Goal: Information Seeking & Learning: Learn about a topic

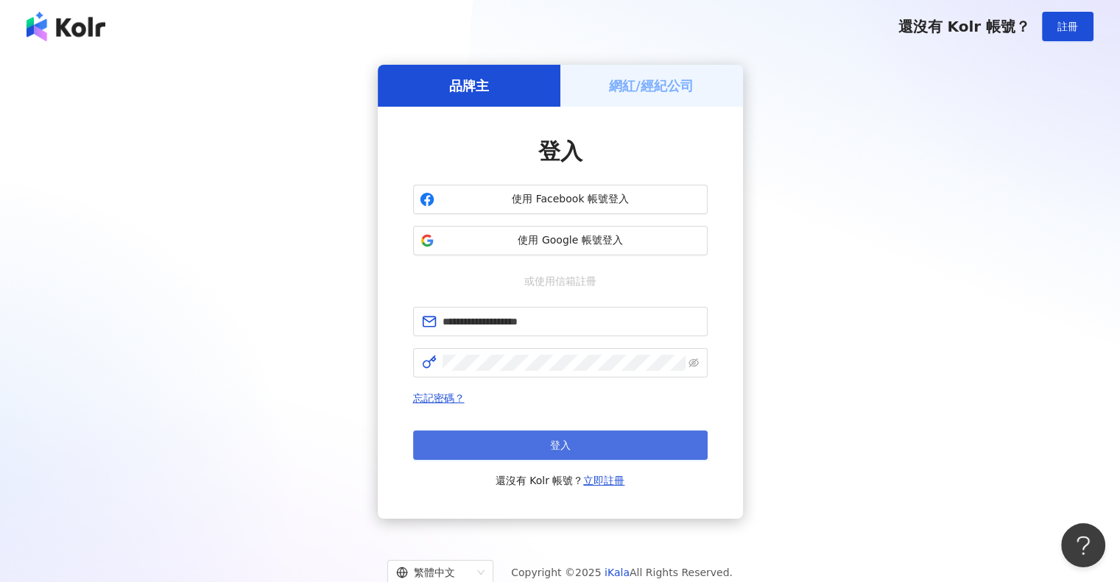
click at [487, 442] on button "登入" at bounding box center [560, 445] width 294 height 29
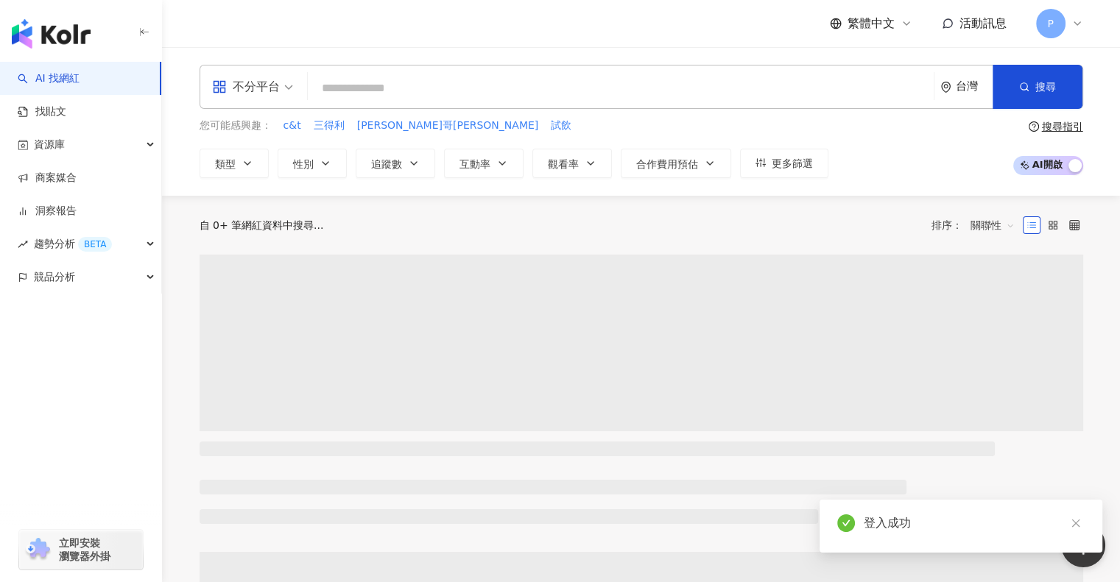
click at [383, 108] on div "不分平台 台灣 搜尋" at bounding box center [641, 87] width 883 height 44
click at [383, 89] on input "search" at bounding box center [621, 88] width 614 height 28
click at [383, 89] on input "**" at bounding box center [621, 88] width 614 height 28
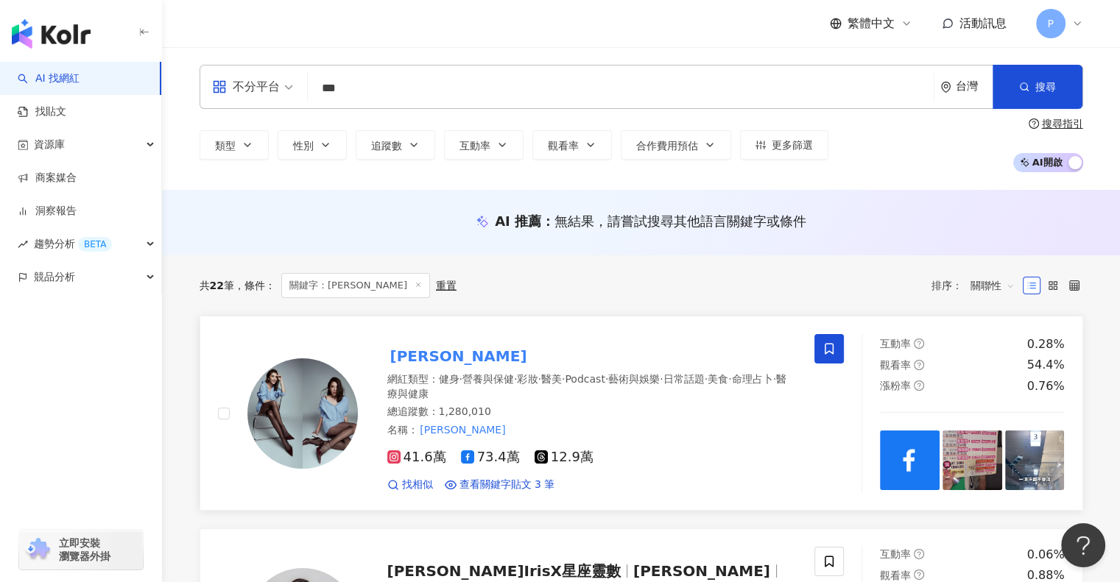
type input "***"
click at [424, 356] on mark "[PERSON_NAME]" at bounding box center [458, 357] width 143 height 24
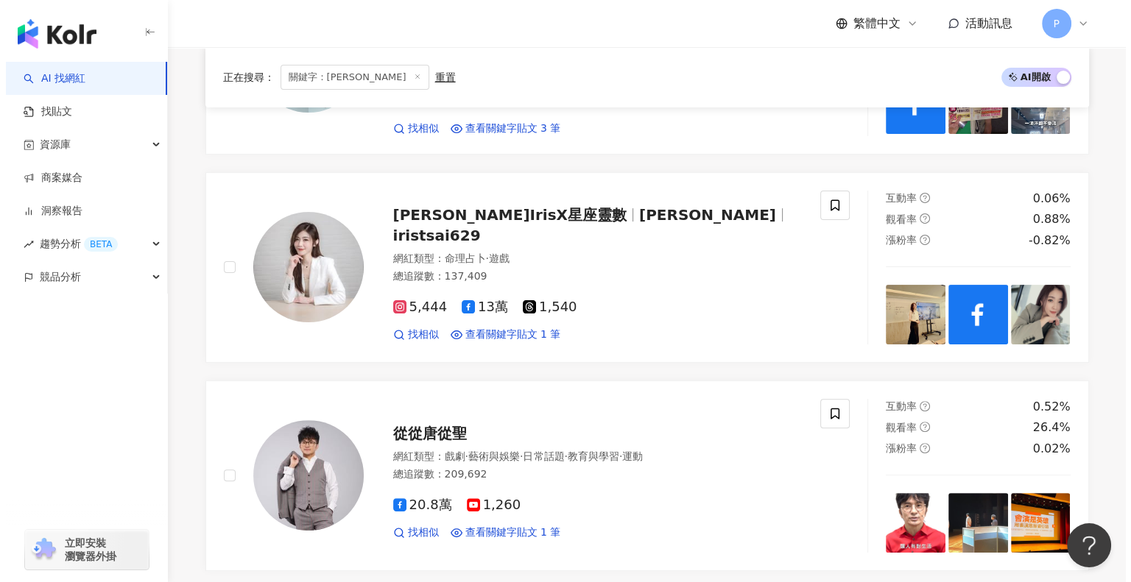
scroll to position [221, 0]
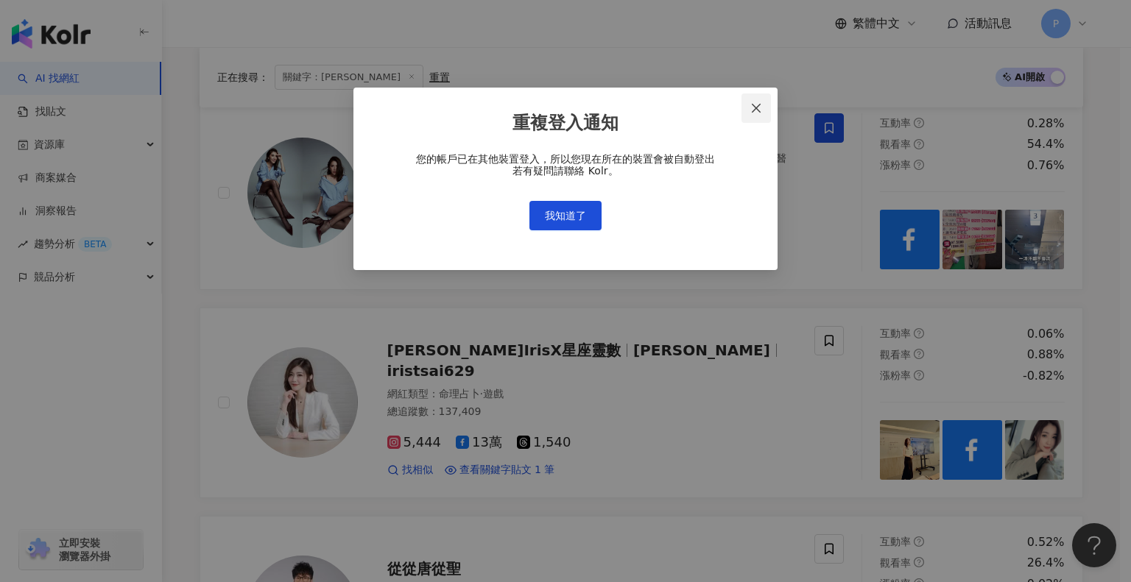
click at [757, 111] on icon "close" at bounding box center [756, 108] width 12 height 12
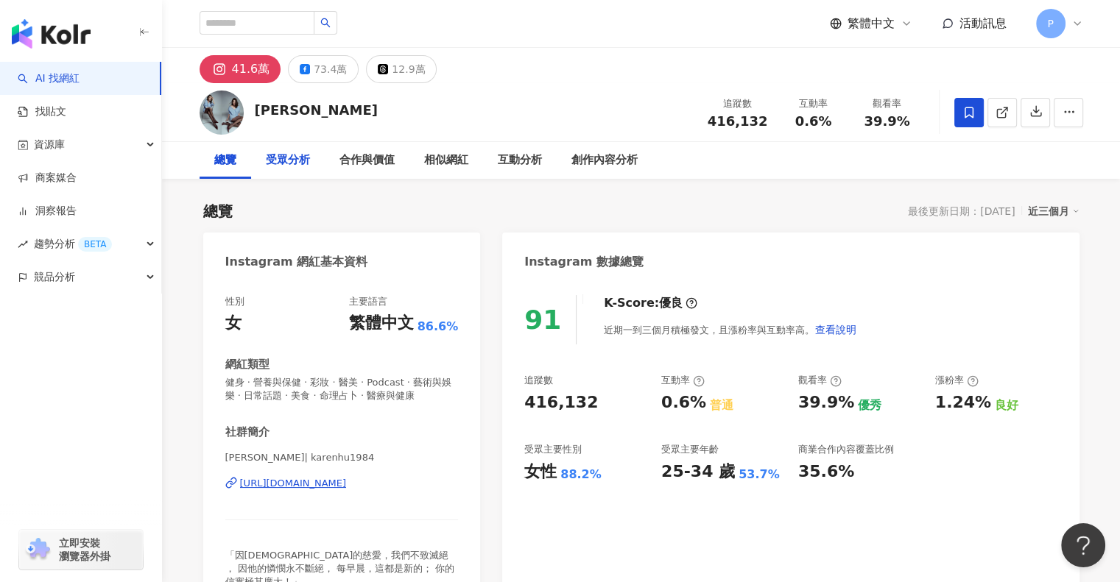
click at [283, 158] on div "受眾分析" at bounding box center [288, 161] width 44 height 18
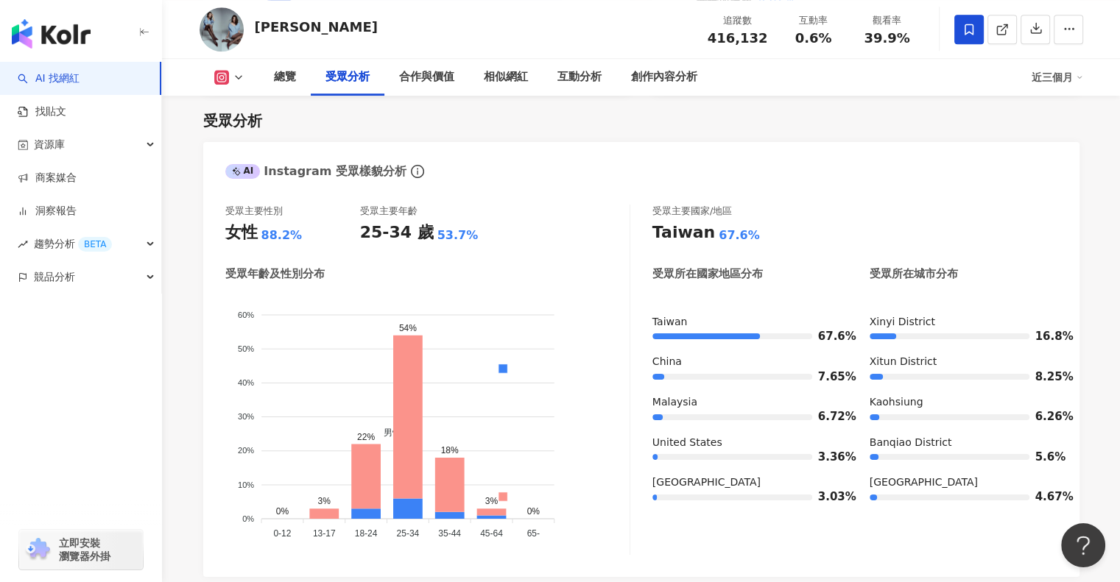
click at [230, 74] on button at bounding box center [230, 77] width 60 height 15
click at [248, 131] on button "Facebook" at bounding box center [252, 138] width 88 height 21
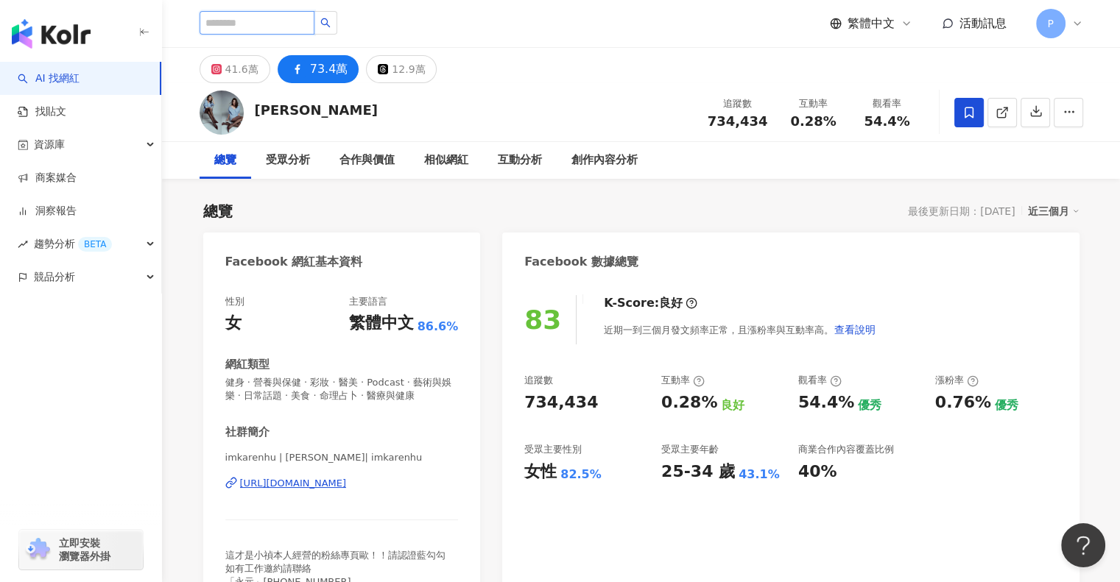
click at [254, 19] on input "search" at bounding box center [257, 23] width 115 height 24
type input "***"
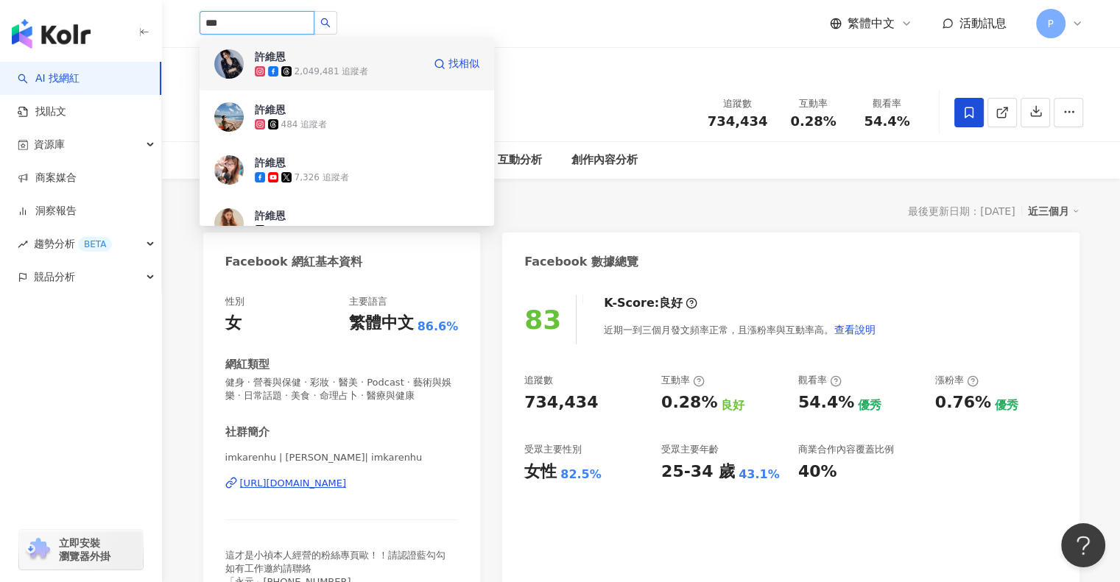
click at [337, 63] on span "許維恩" at bounding box center [303, 56] width 96 height 15
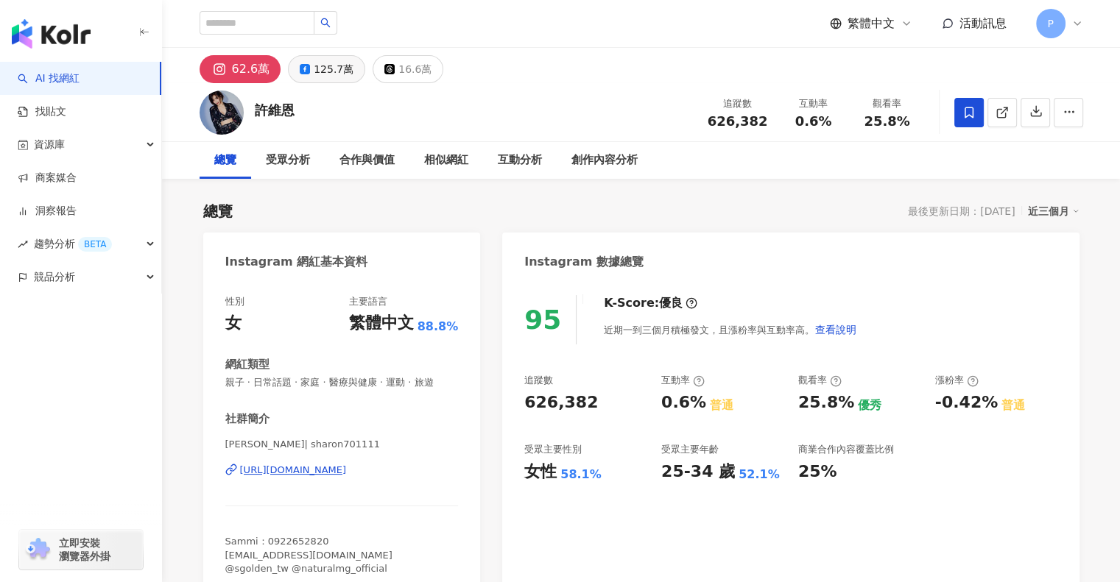
click at [314, 73] on div "125.7萬" at bounding box center [334, 69] width 40 height 21
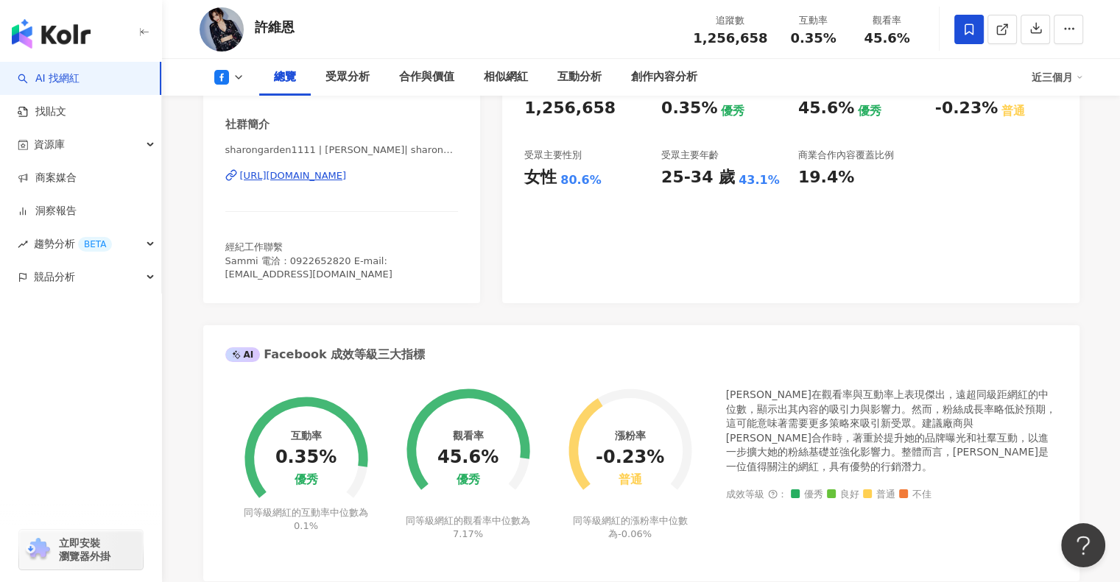
scroll to position [74, 0]
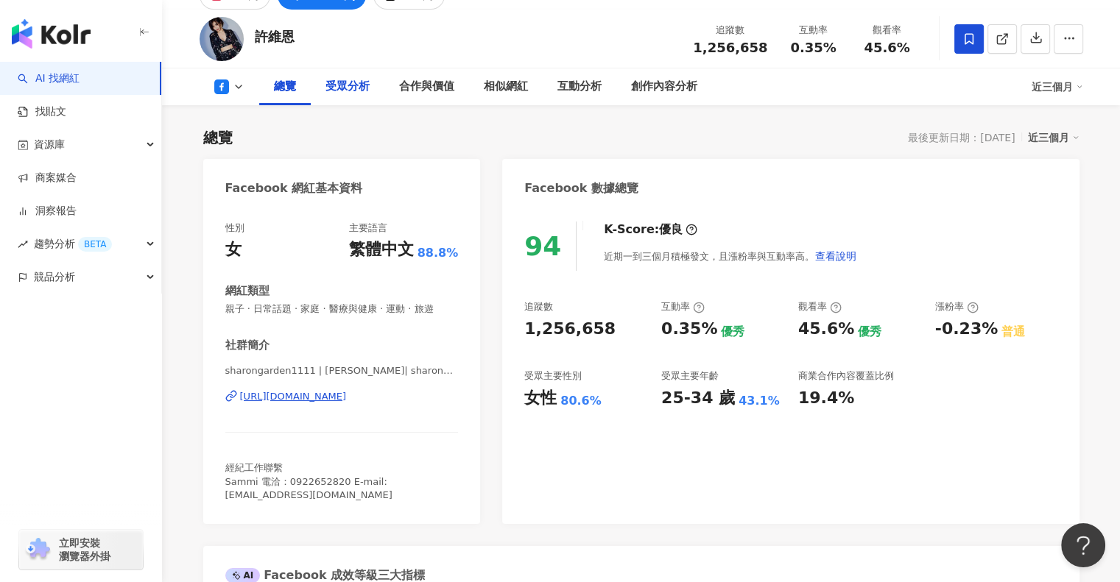
click at [347, 93] on div "受眾分析" at bounding box center [347, 87] width 44 height 18
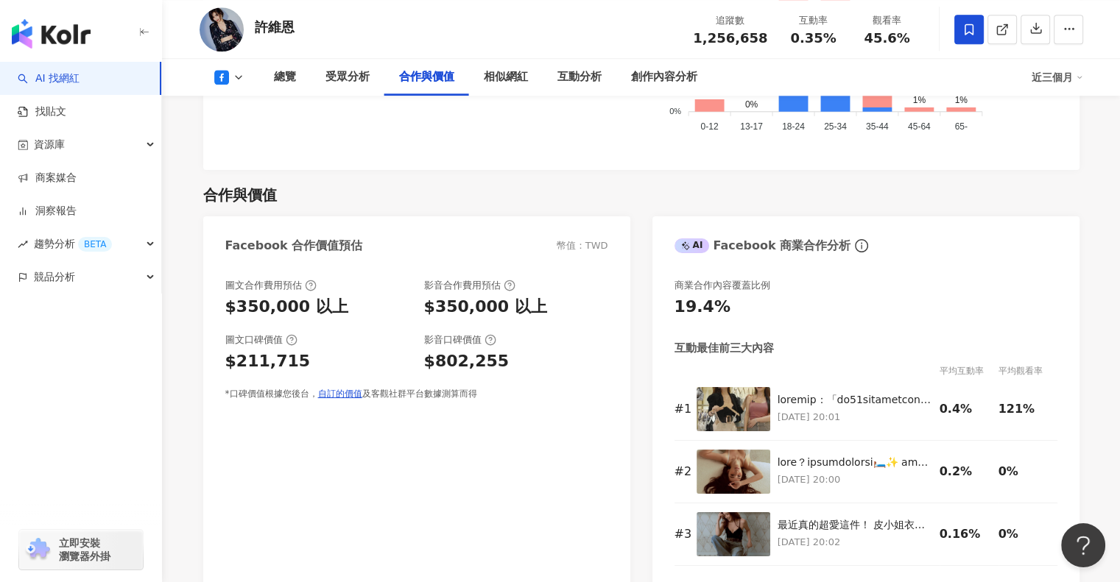
scroll to position [1686, 0]
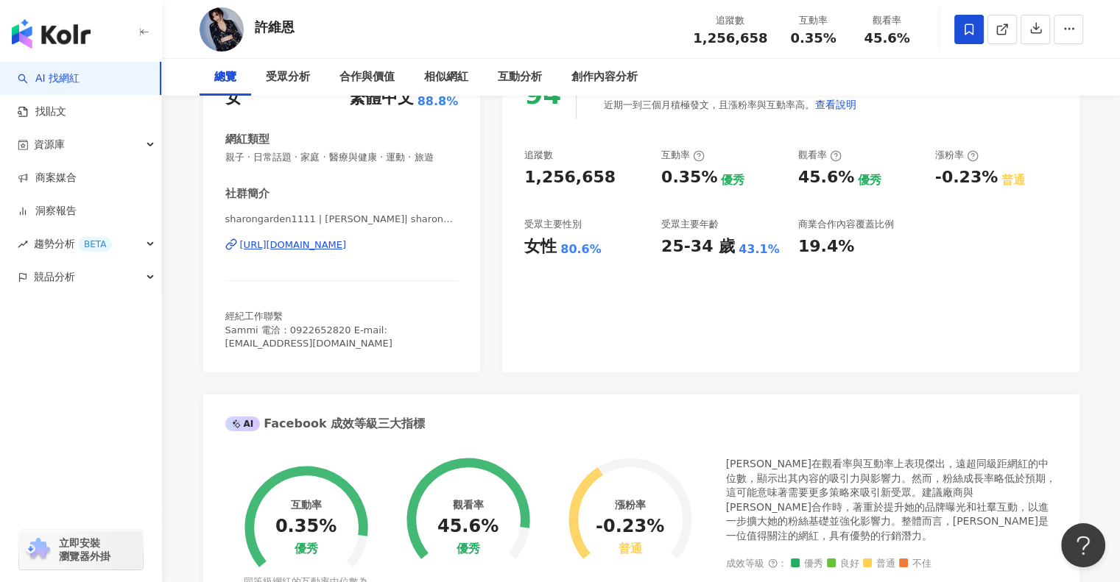
scroll to position [0, 0]
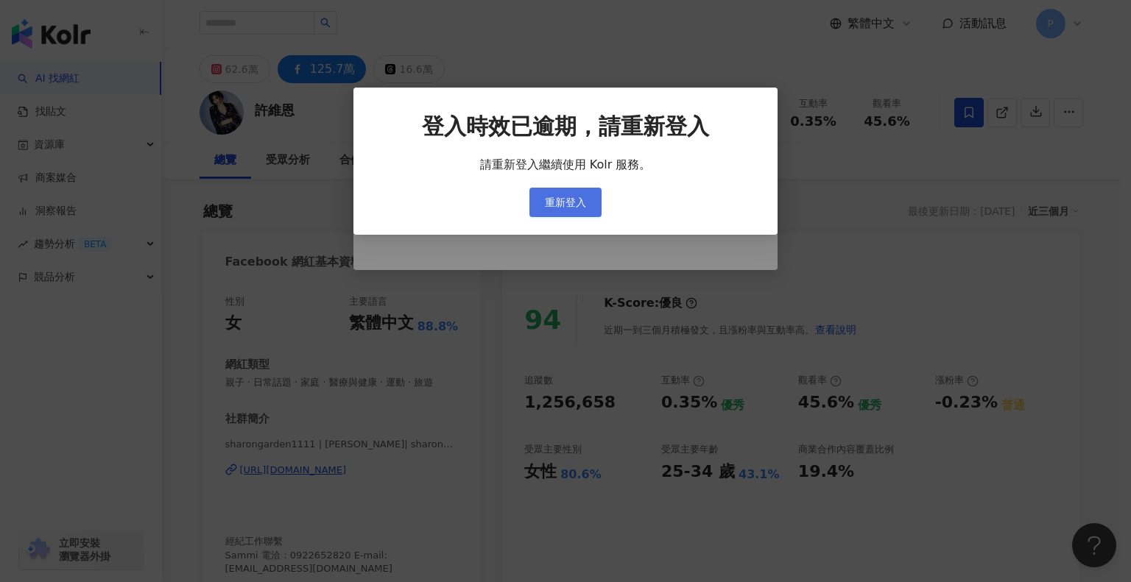
click at [577, 200] on span "重新登入" at bounding box center [565, 203] width 41 height 12
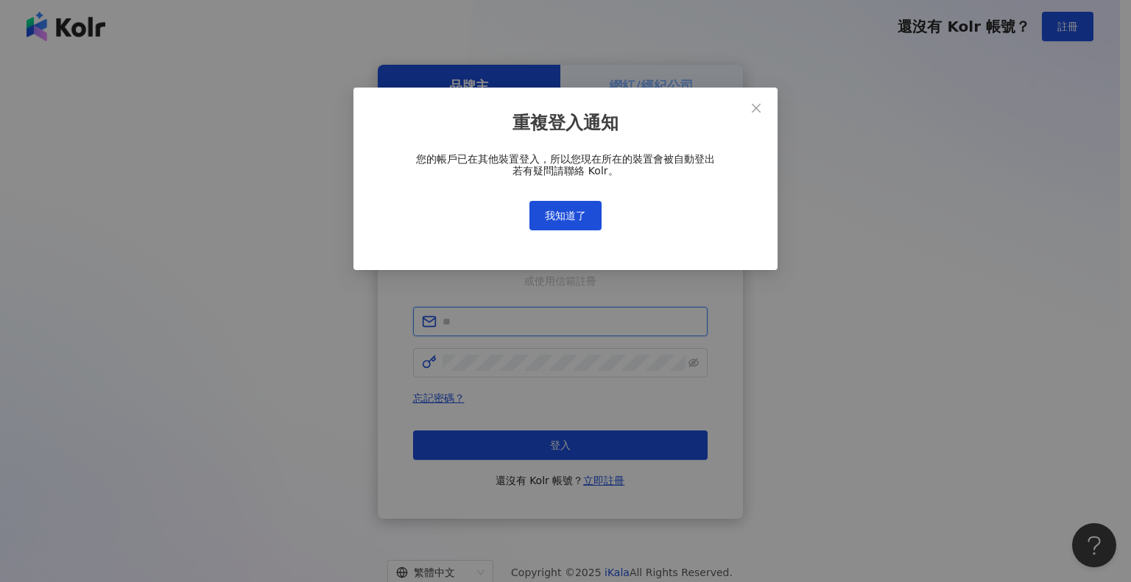
type input "**********"
click at [586, 209] on button "我知道了" at bounding box center [565, 215] width 72 height 29
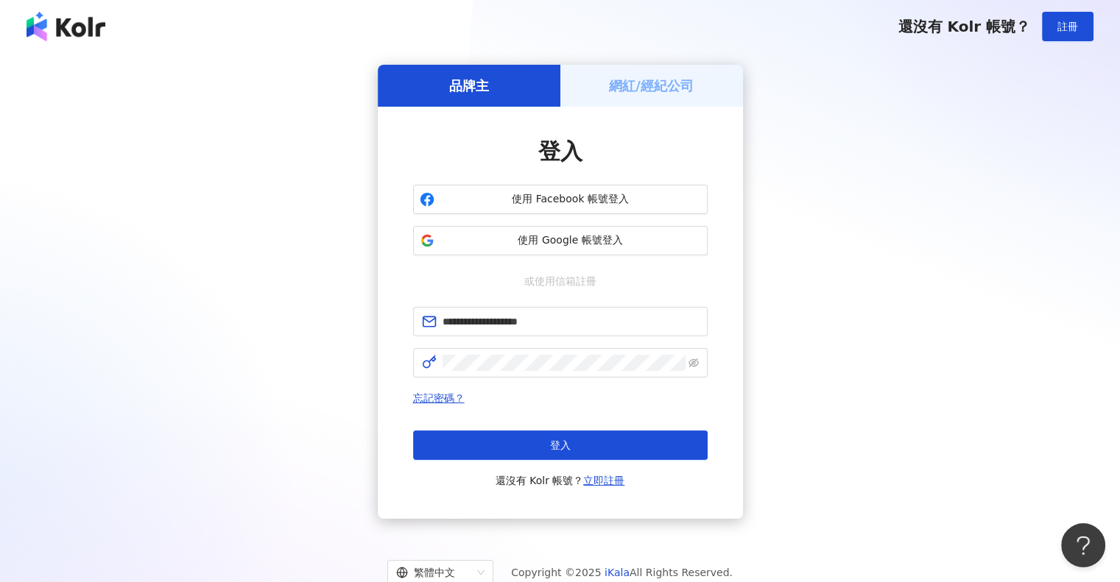
click at [598, 434] on button "登入" at bounding box center [560, 445] width 294 height 29
type input "**********"
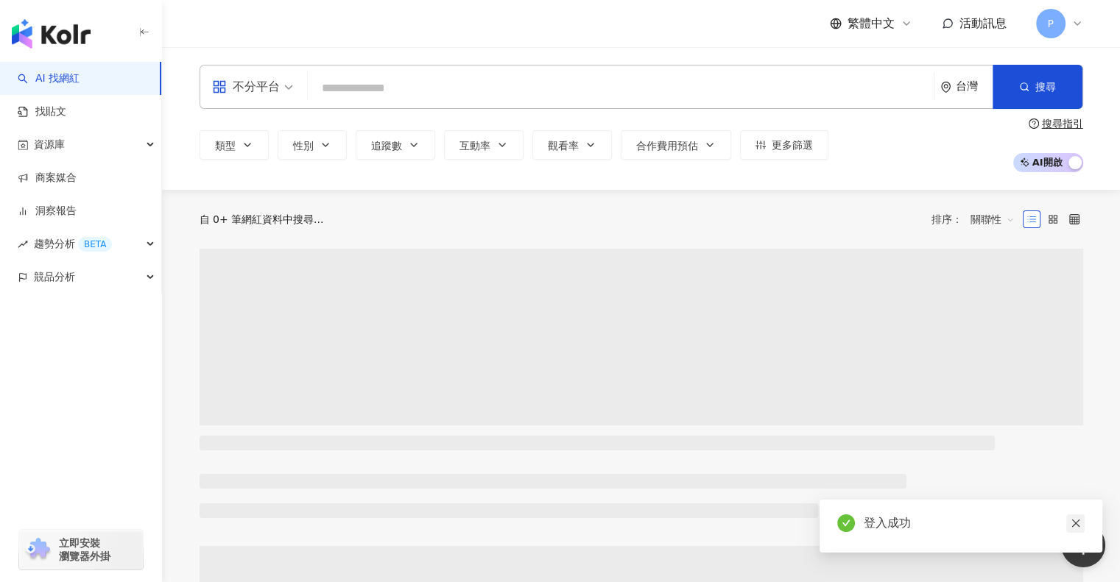
click at [1073, 523] on icon "close" at bounding box center [1075, 524] width 8 height 8
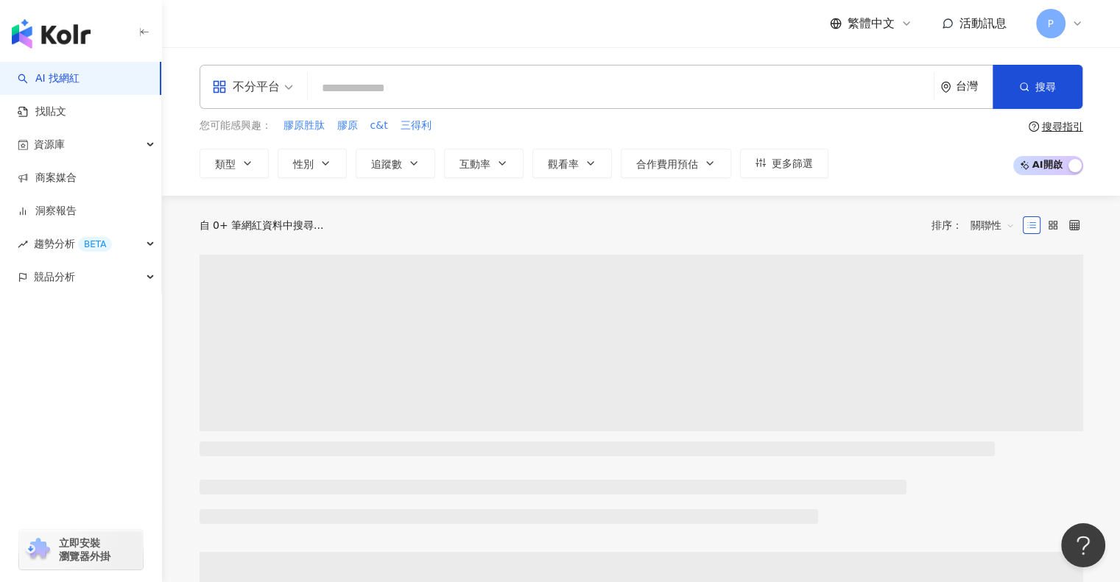
click at [291, 88] on span "不分平台" at bounding box center [252, 87] width 81 height 24
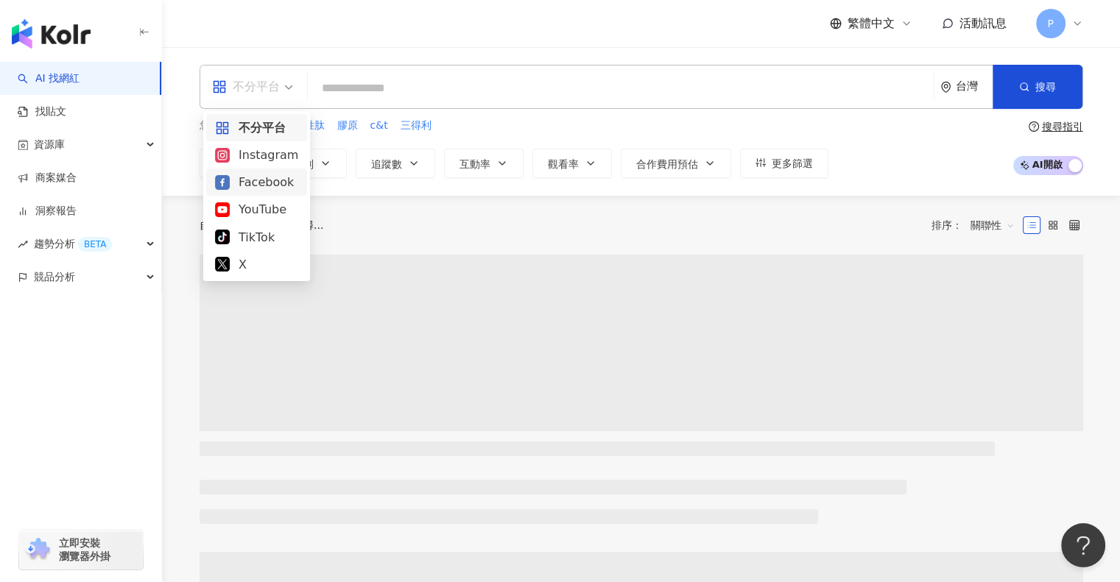
click at [268, 182] on div "Facebook" at bounding box center [256, 182] width 83 height 18
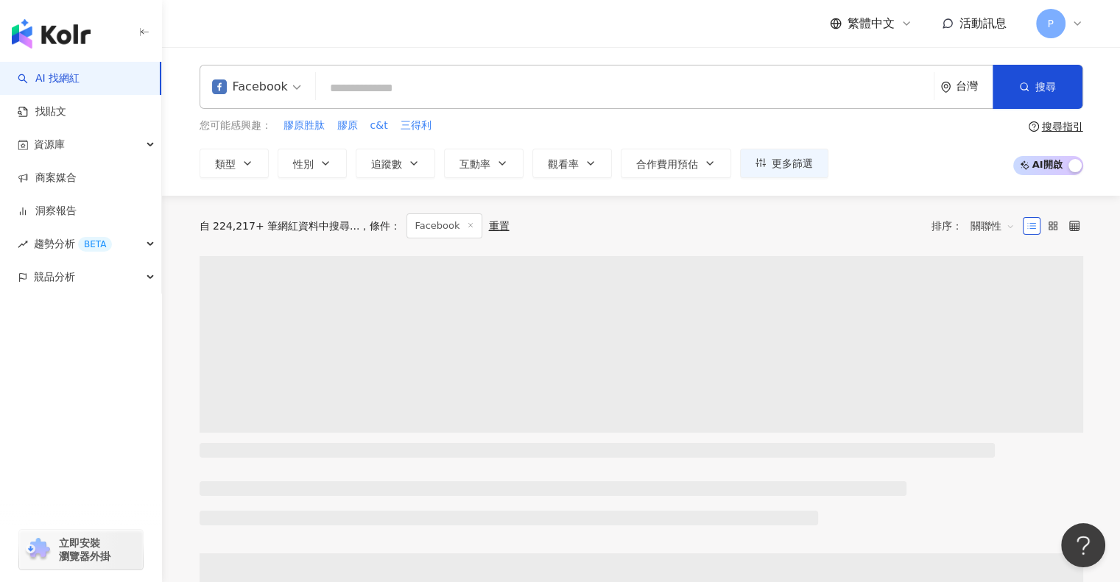
click at [387, 85] on input "search" at bounding box center [625, 88] width 606 height 28
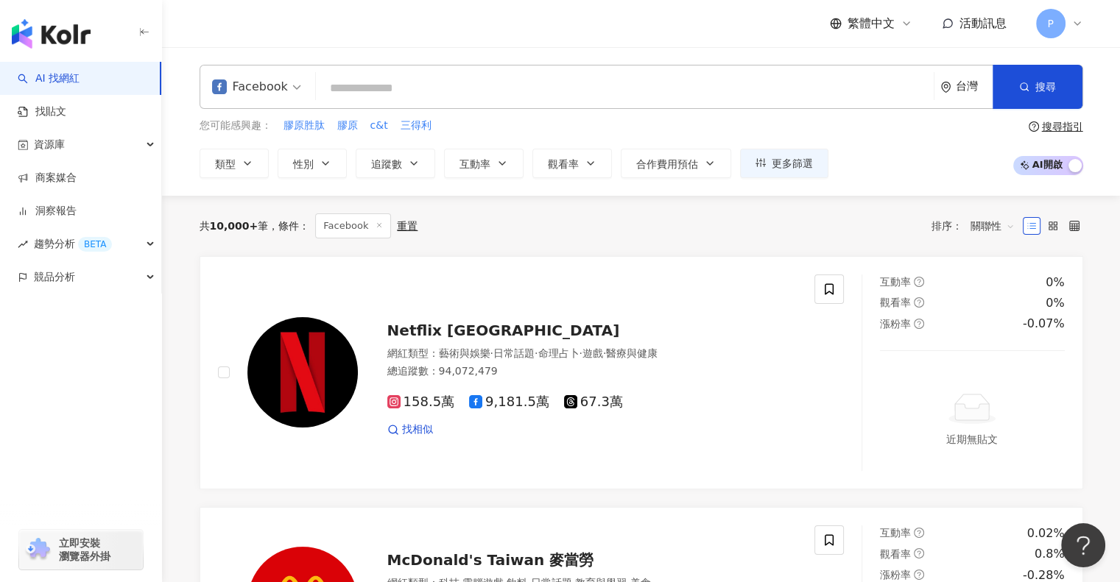
click at [387, 85] on input "search" at bounding box center [625, 88] width 606 height 28
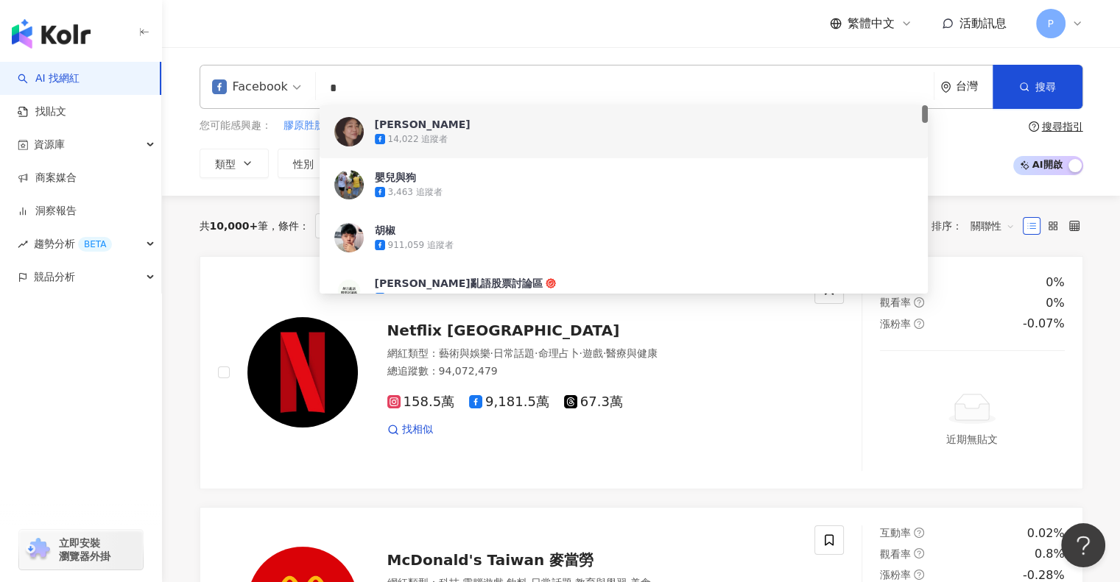
click at [396, 79] on input "*" at bounding box center [625, 88] width 606 height 28
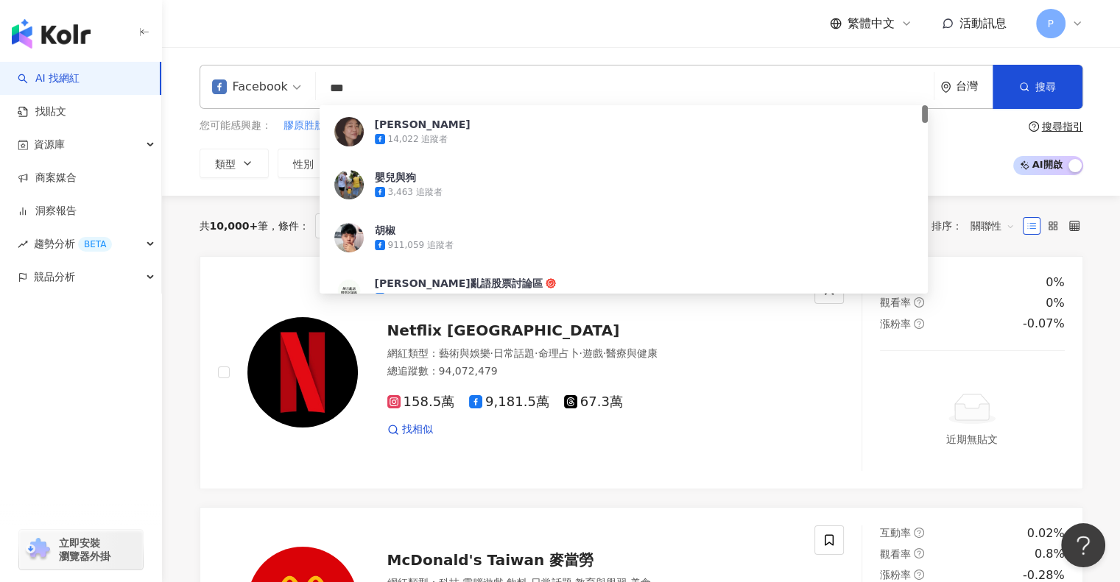
type input "***"
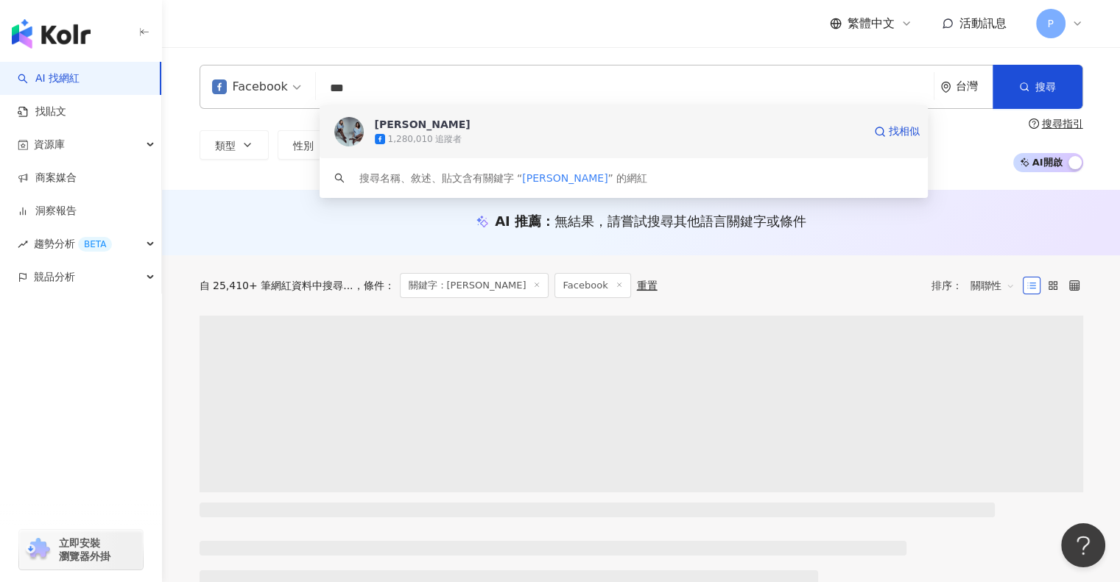
click at [406, 131] on span "胡小禎" at bounding box center [619, 124] width 488 height 15
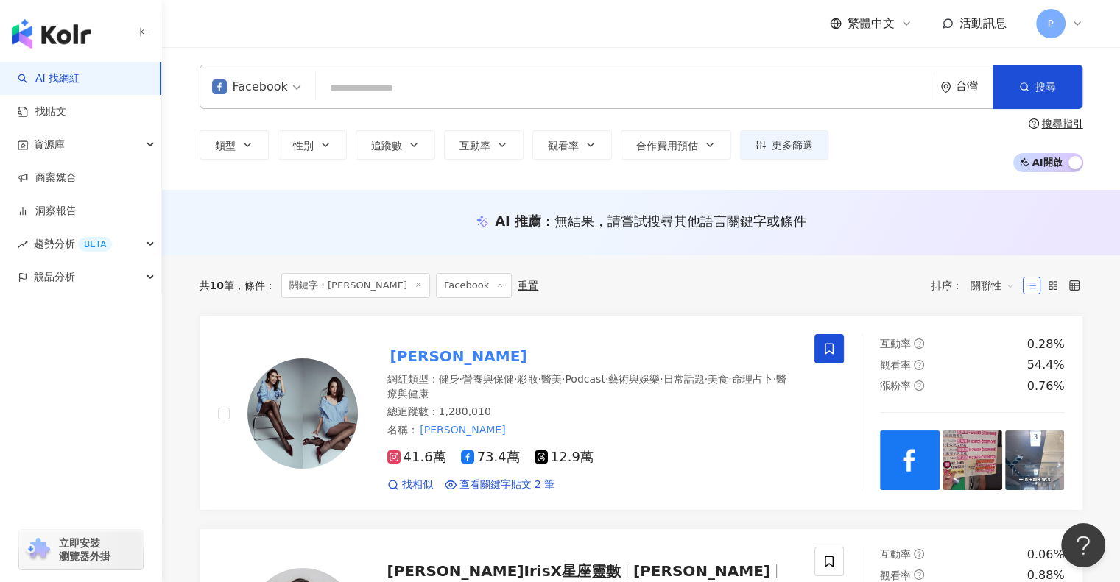
click at [545, 74] on input "search" at bounding box center [625, 88] width 606 height 28
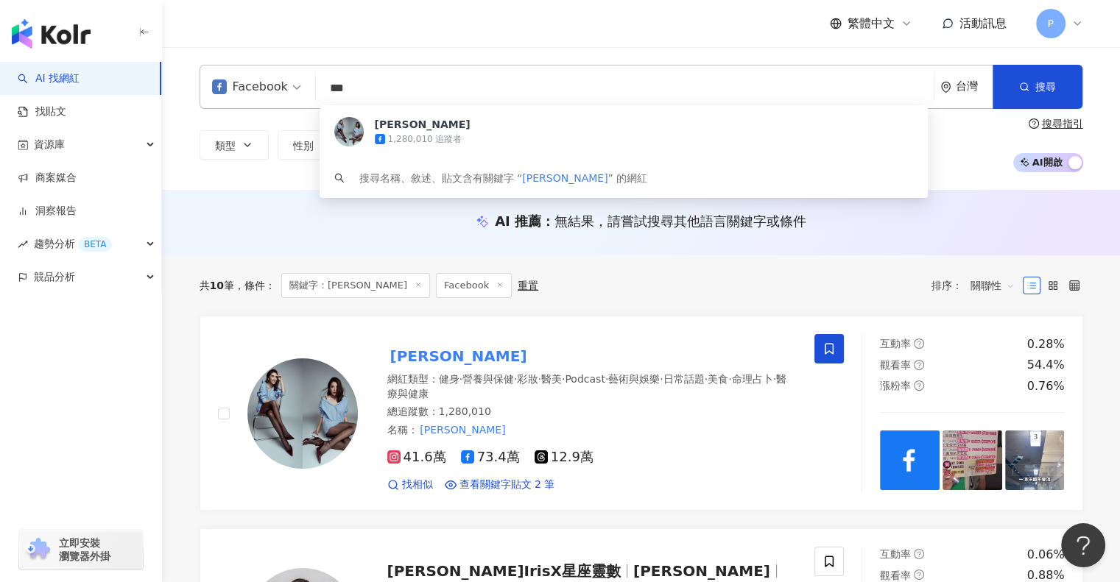
type input "***"
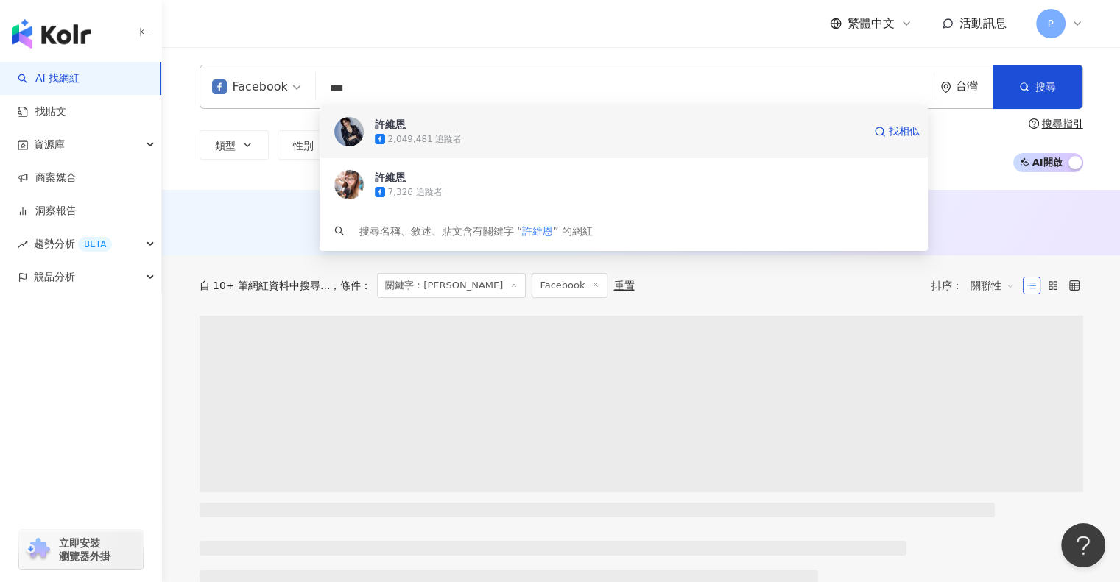
click at [398, 133] on div "2,049,481 追蹤者" at bounding box center [425, 139] width 74 height 13
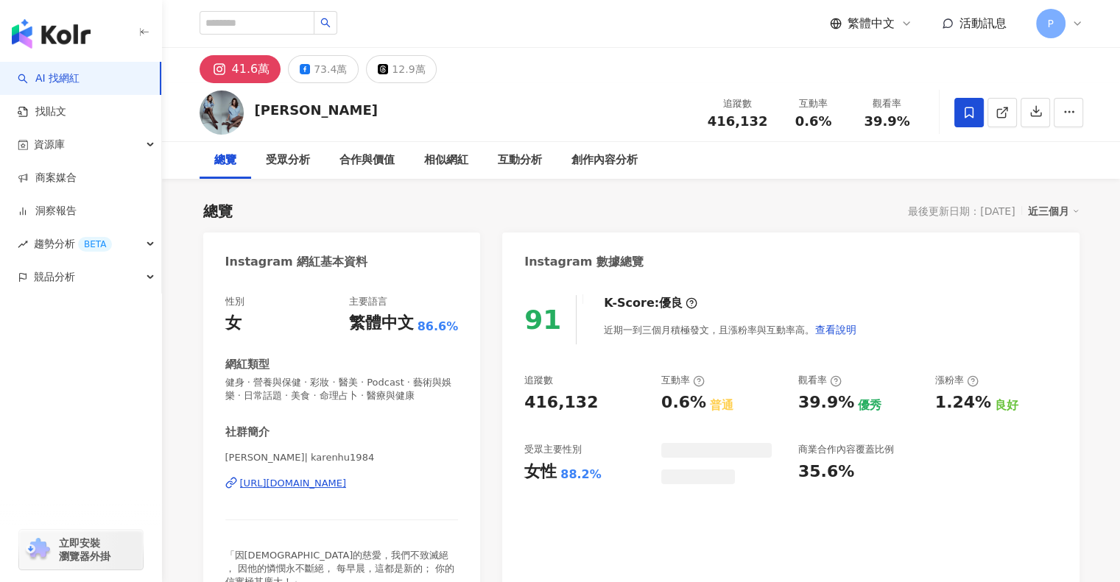
click at [328, 73] on div "73.4萬" at bounding box center [330, 69] width 33 height 21
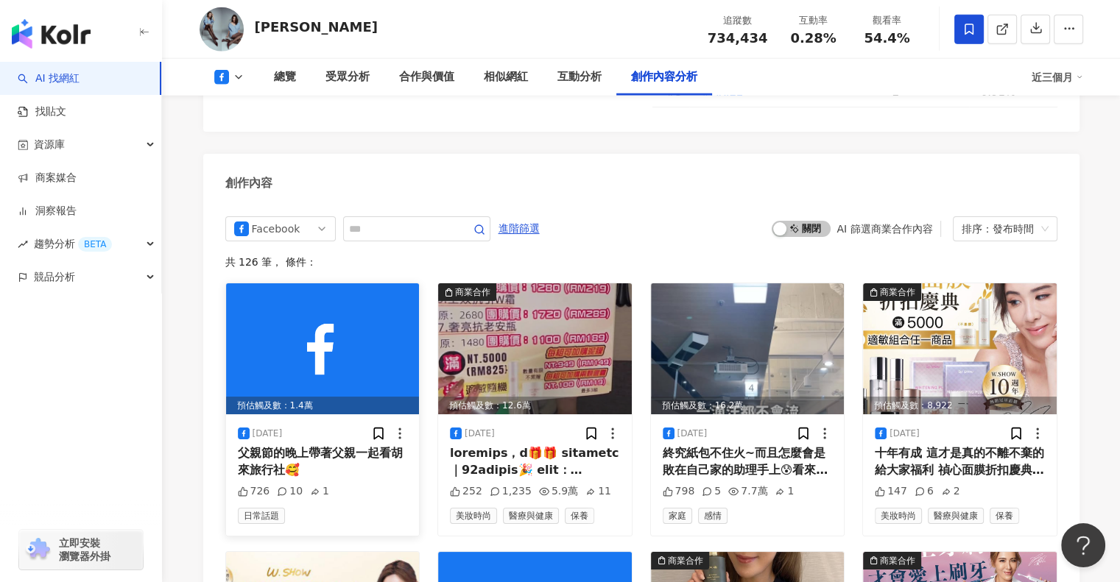
scroll to position [3976, 0]
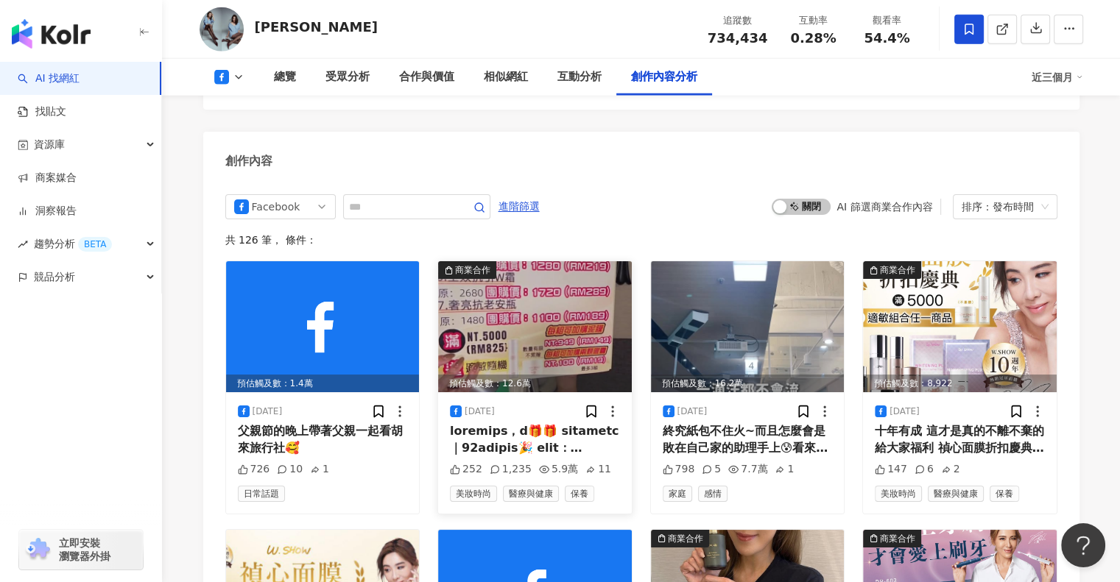
click at [583, 320] on img at bounding box center [535, 326] width 194 height 131
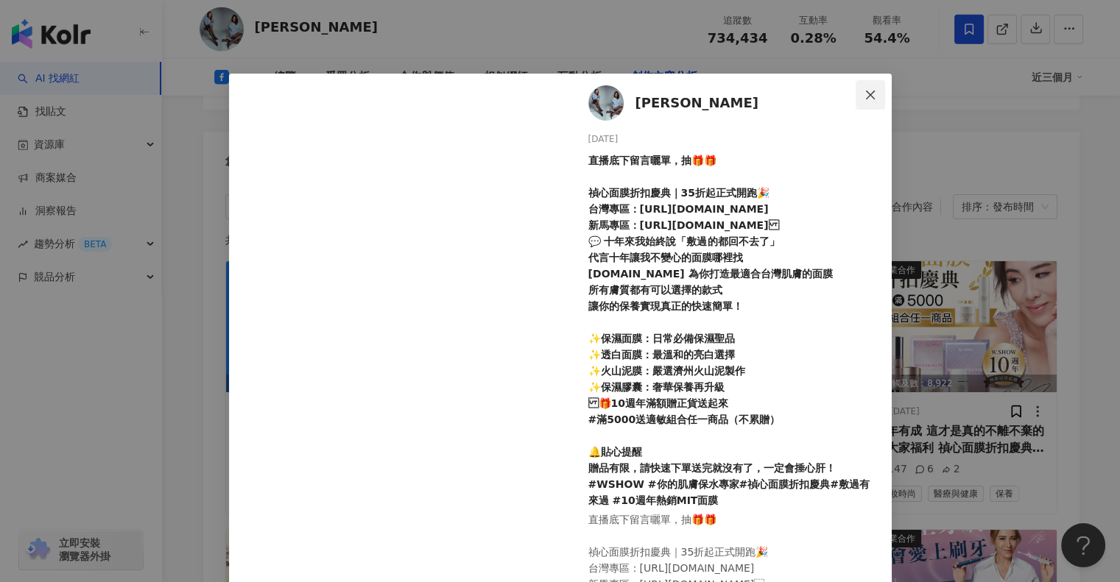
click at [864, 99] on icon "close" at bounding box center [870, 95] width 12 height 12
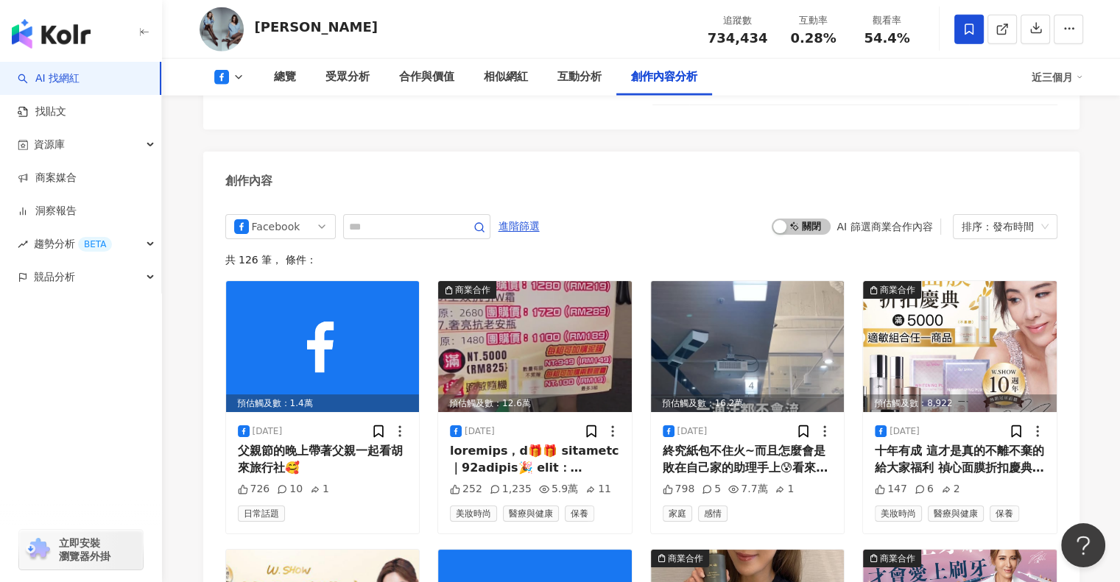
scroll to position [3934, 0]
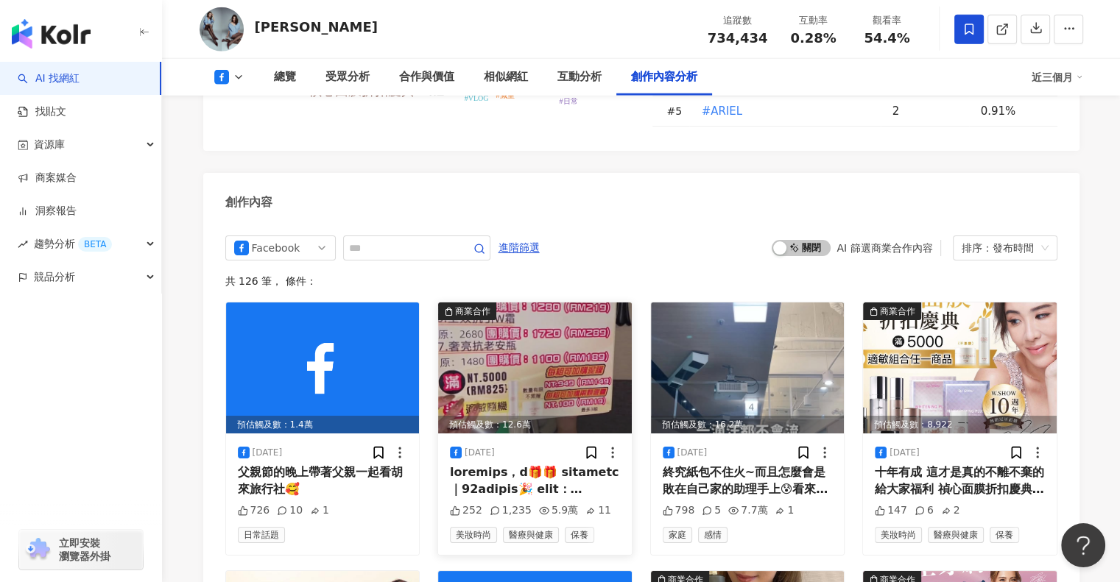
click at [565, 376] on img at bounding box center [535, 368] width 194 height 131
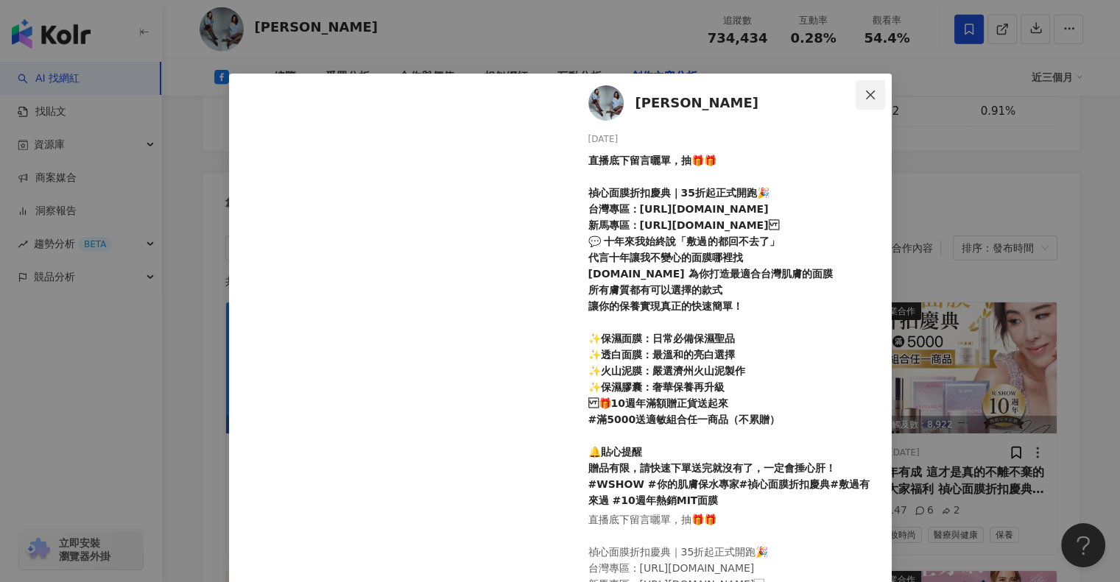
click at [869, 91] on icon "close" at bounding box center [870, 95] width 12 height 12
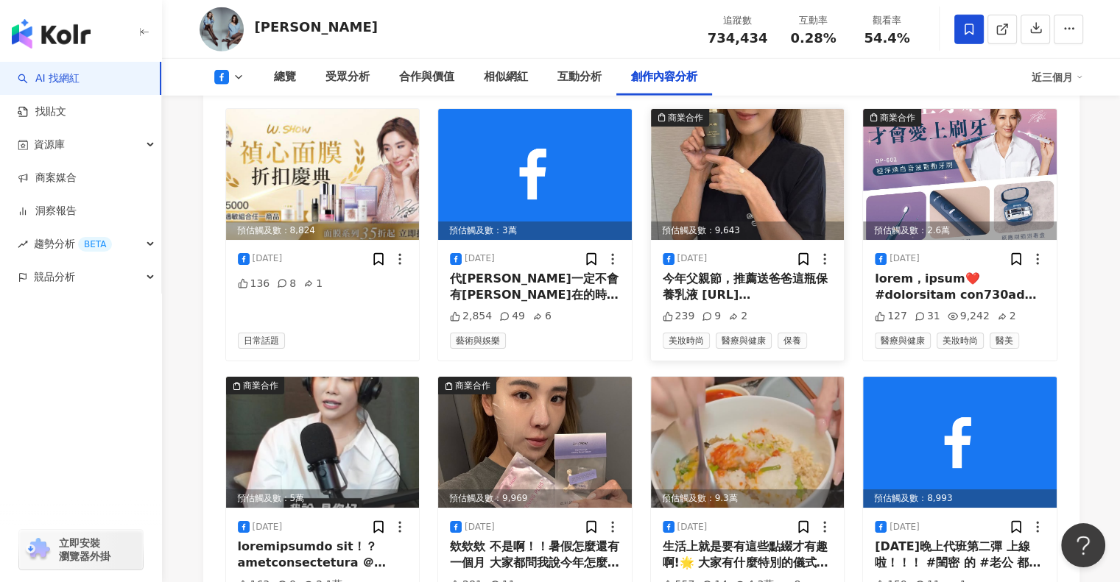
scroll to position [4376, 0]
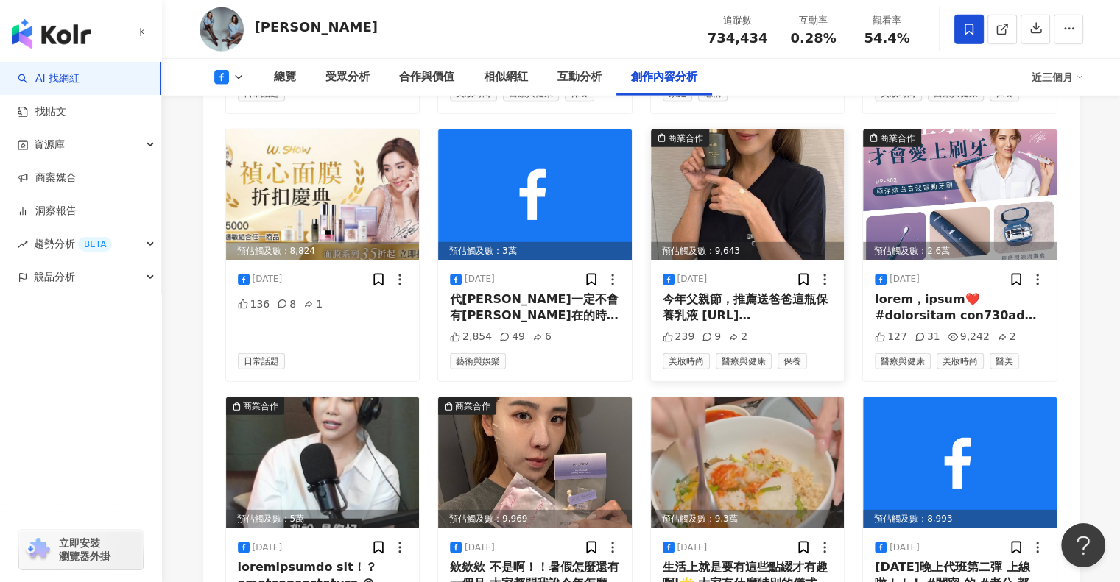
click at [785, 225] on img at bounding box center [748, 195] width 194 height 131
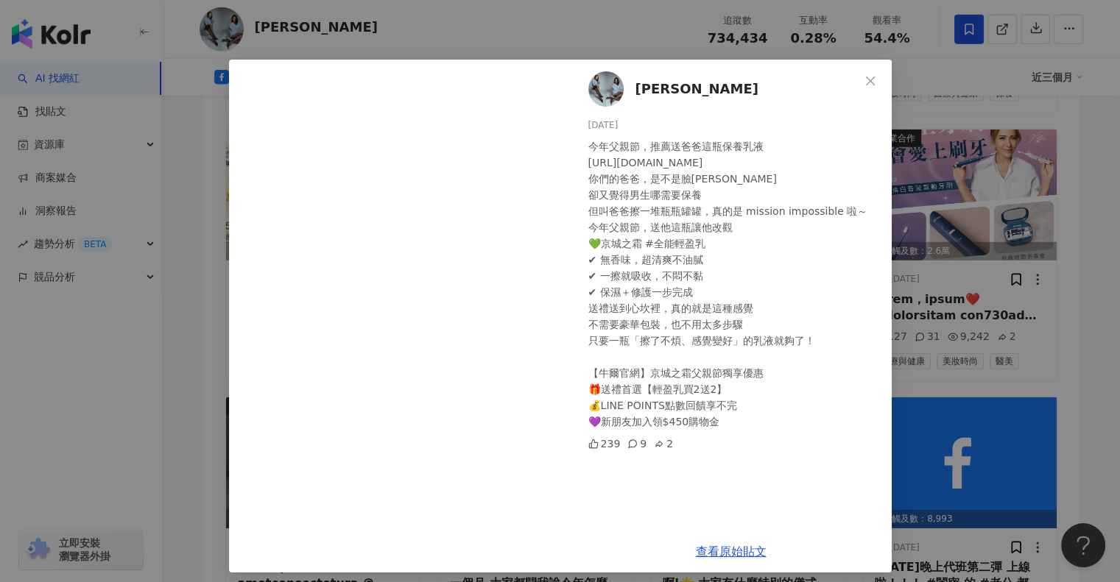
scroll to position [21, 0]
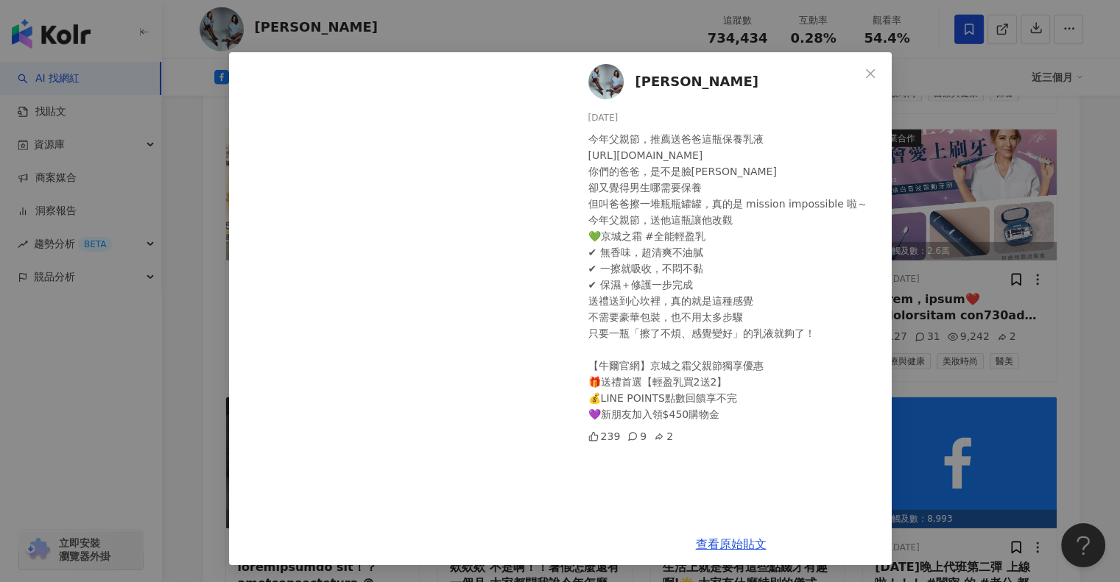
click at [627, 437] on icon at bounding box center [632, 436] width 10 height 10
click at [627, 436] on icon at bounding box center [632, 436] width 10 height 10
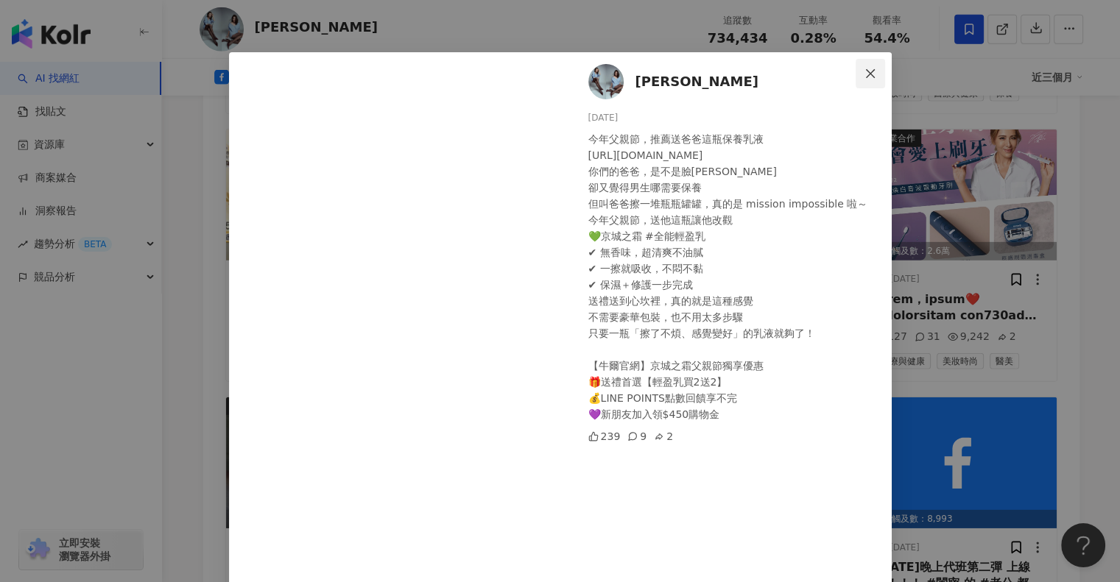
click at [864, 71] on icon "close" at bounding box center [870, 74] width 12 height 12
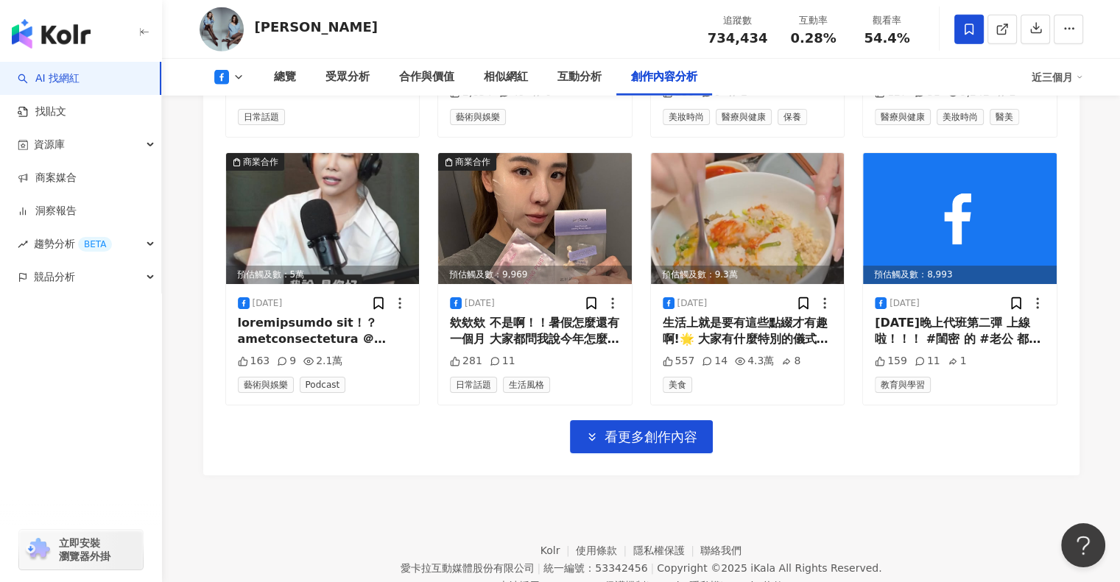
scroll to position [4671, 0]
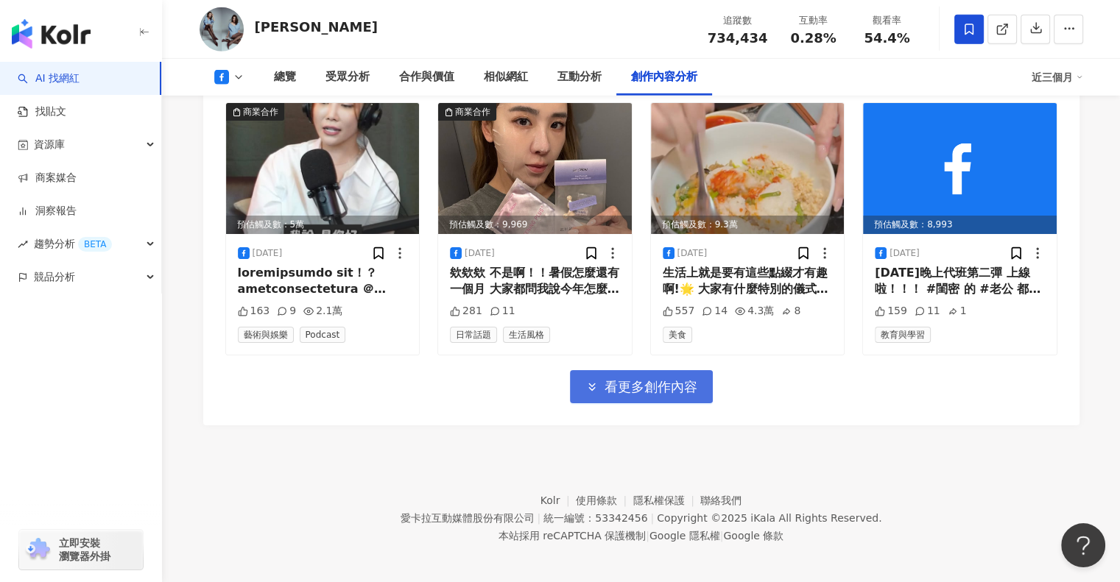
click at [593, 384] on polyline "button" at bounding box center [592, 385] width 6 height 3
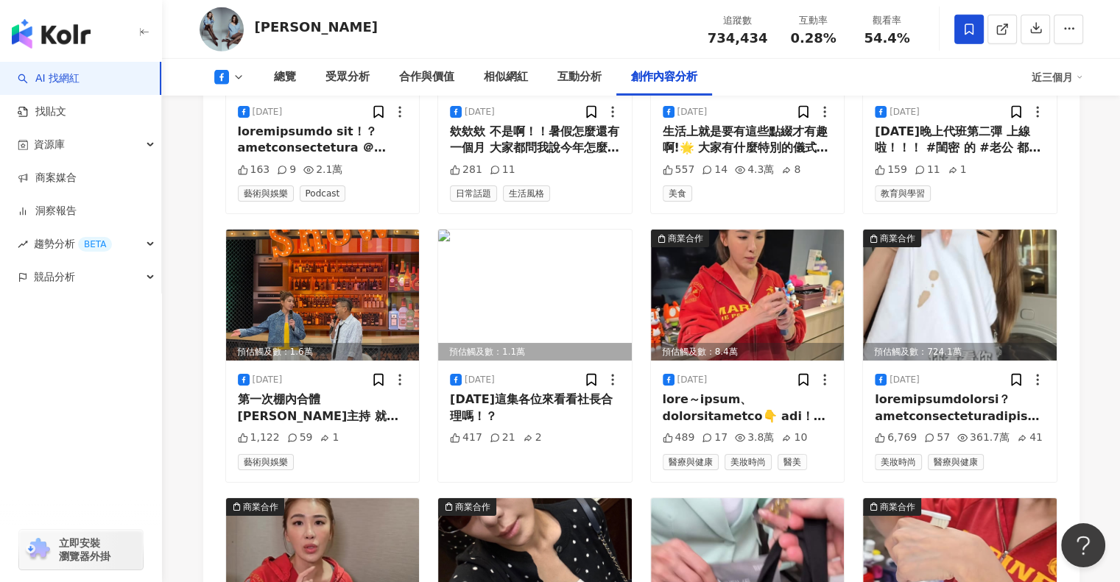
scroll to position [4891, 0]
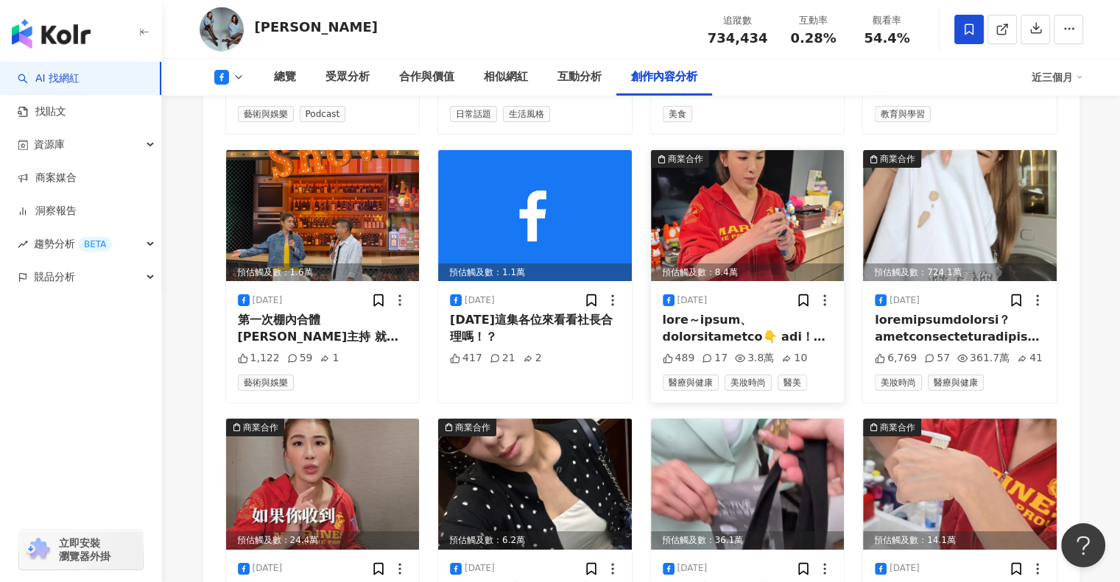
click at [794, 236] on img at bounding box center [748, 215] width 194 height 131
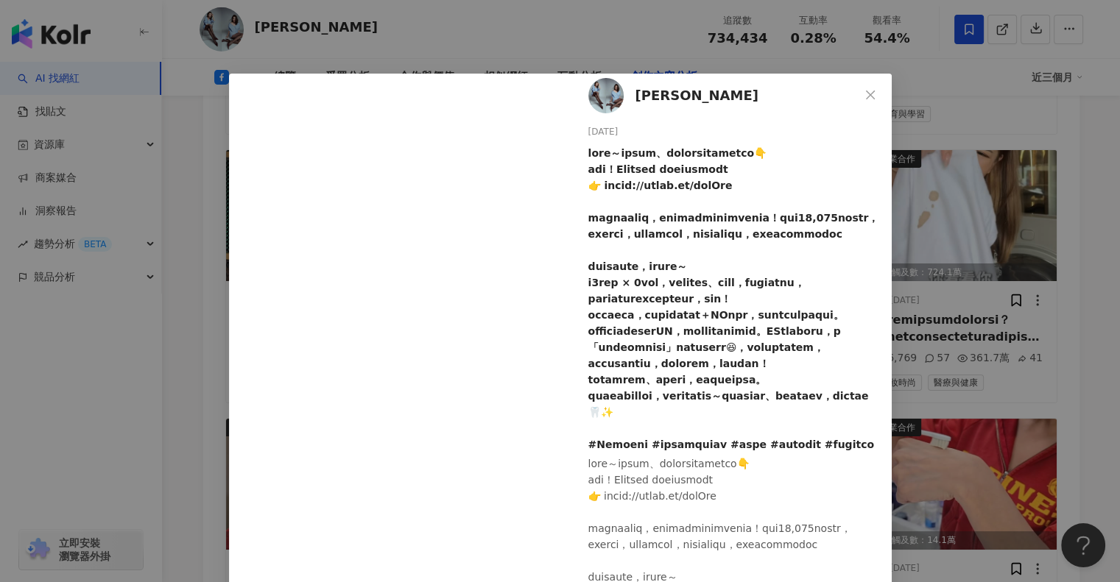
scroll to position [186, 0]
click at [864, 89] on icon "close" at bounding box center [870, 95] width 12 height 12
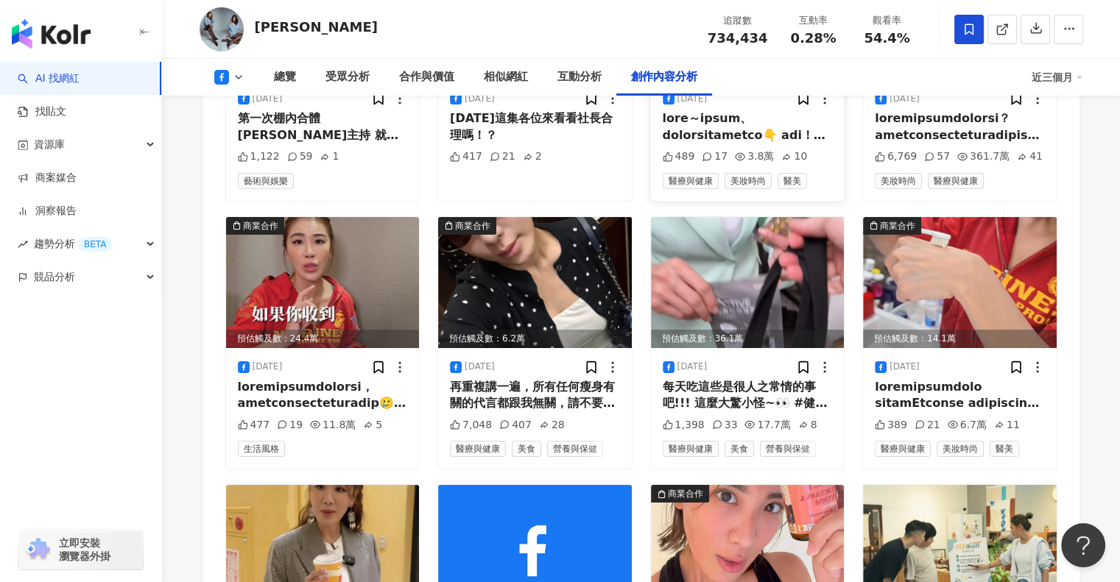
scroll to position [5112, 0]
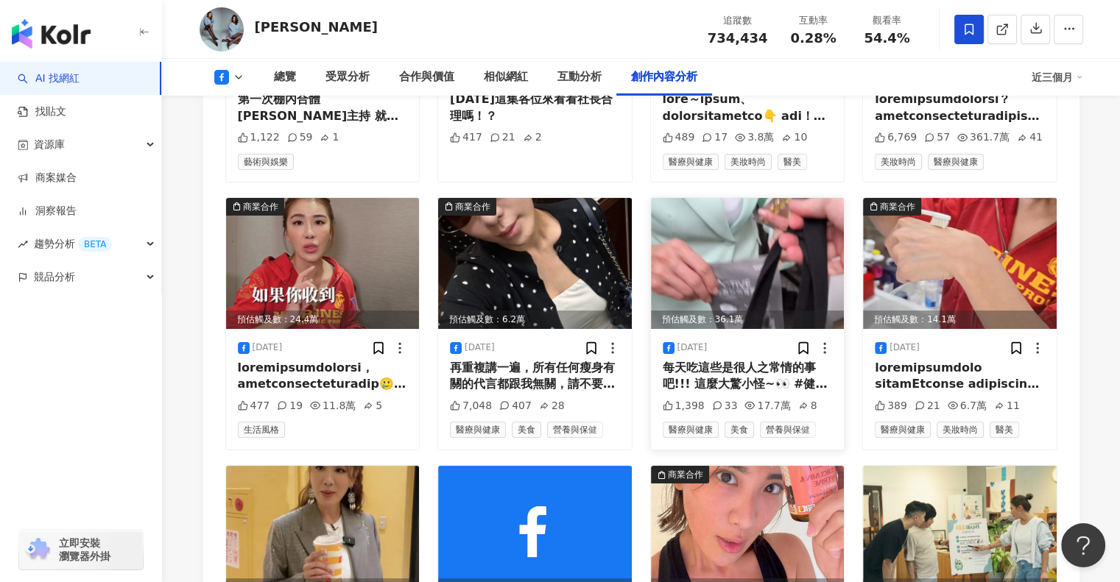
click at [814, 297] on img at bounding box center [748, 263] width 194 height 131
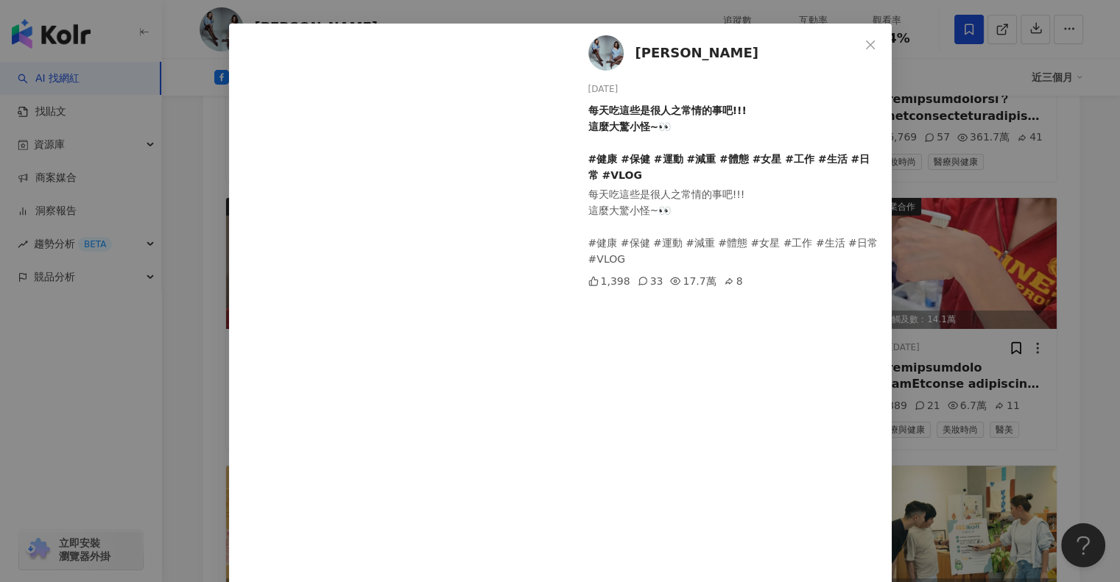
scroll to position [74, 0]
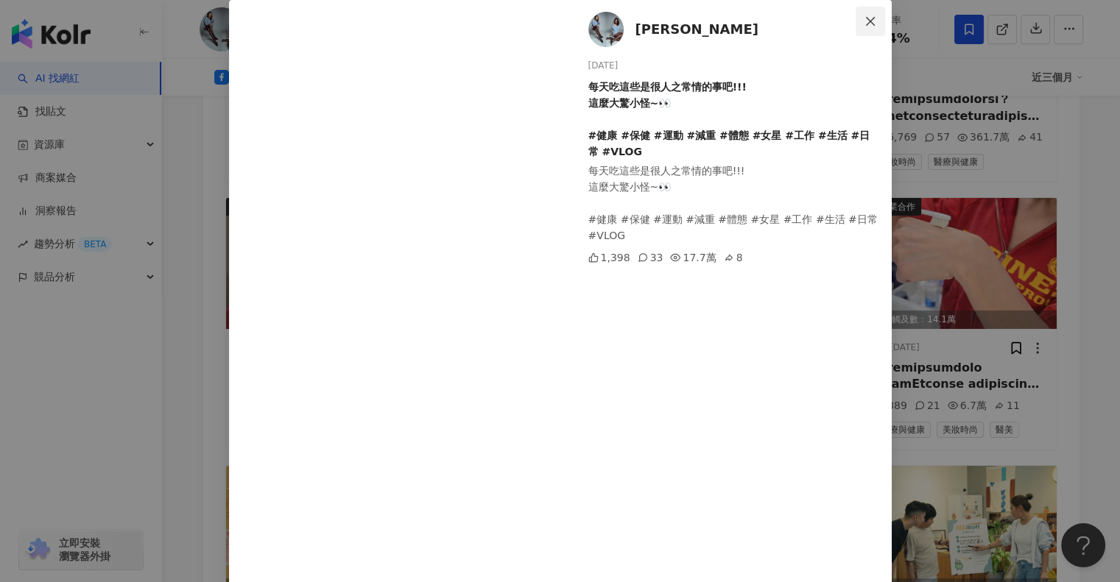
click at [864, 23] on icon "close" at bounding box center [870, 21] width 12 height 12
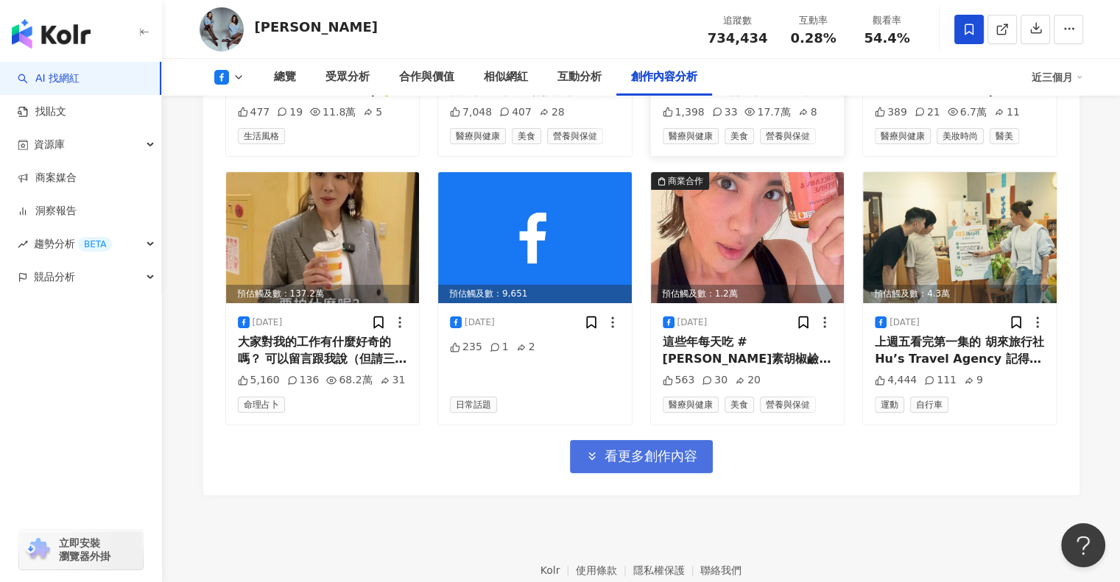
scroll to position [5407, 0]
click at [589, 449] on icon "button" at bounding box center [591, 455] width 13 height 13
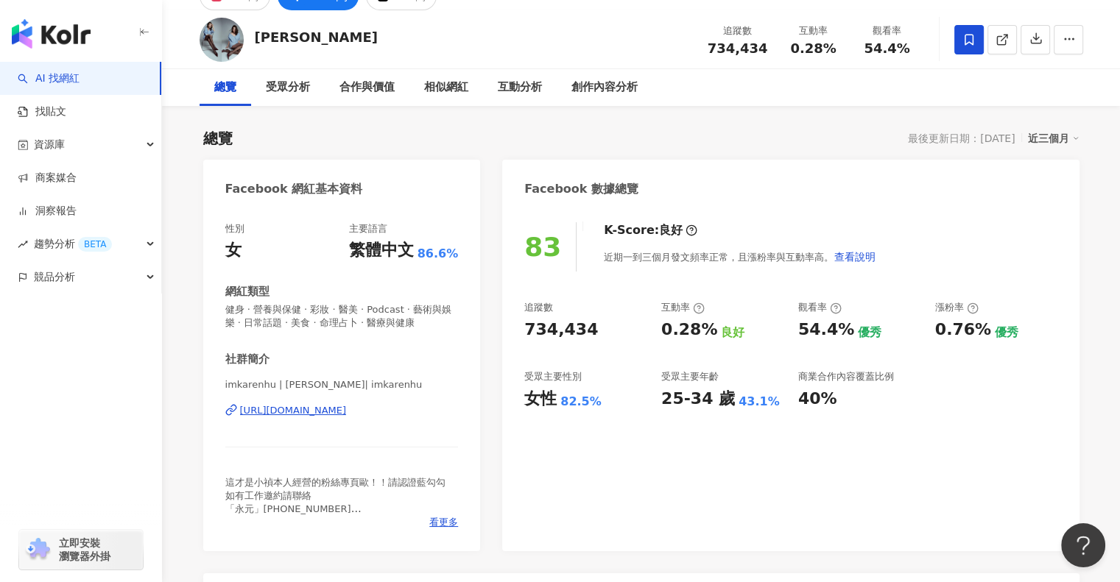
scroll to position [0, 0]
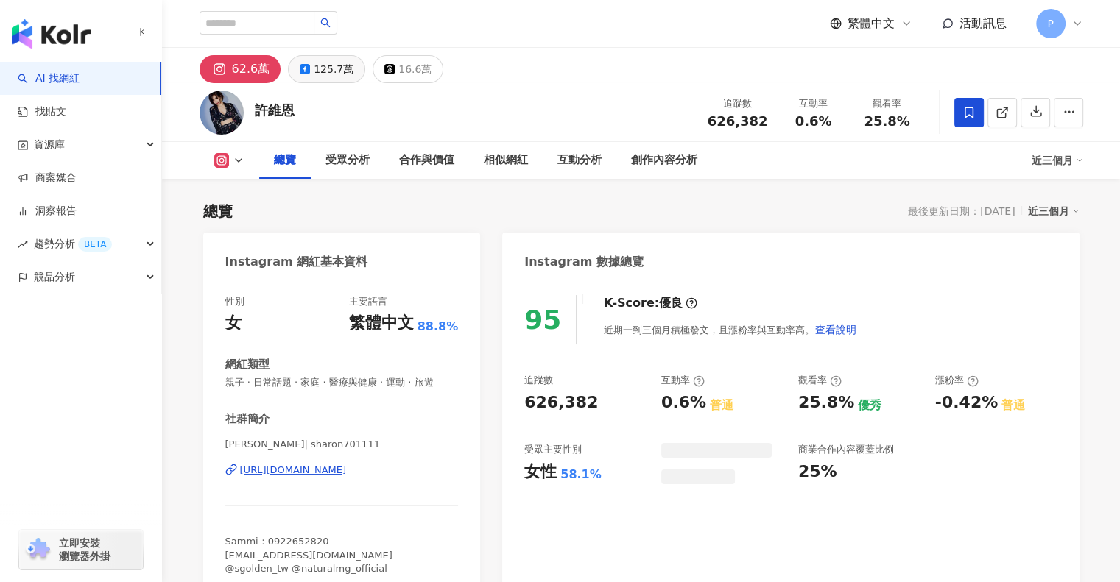
click at [302, 70] on rect at bounding box center [304, 69] width 7 height 7
click at [319, 70] on div "125.7萬" at bounding box center [334, 69] width 40 height 21
click at [340, 70] on div "125.7萬" at bounding box center [334, 69] width 40 height 21
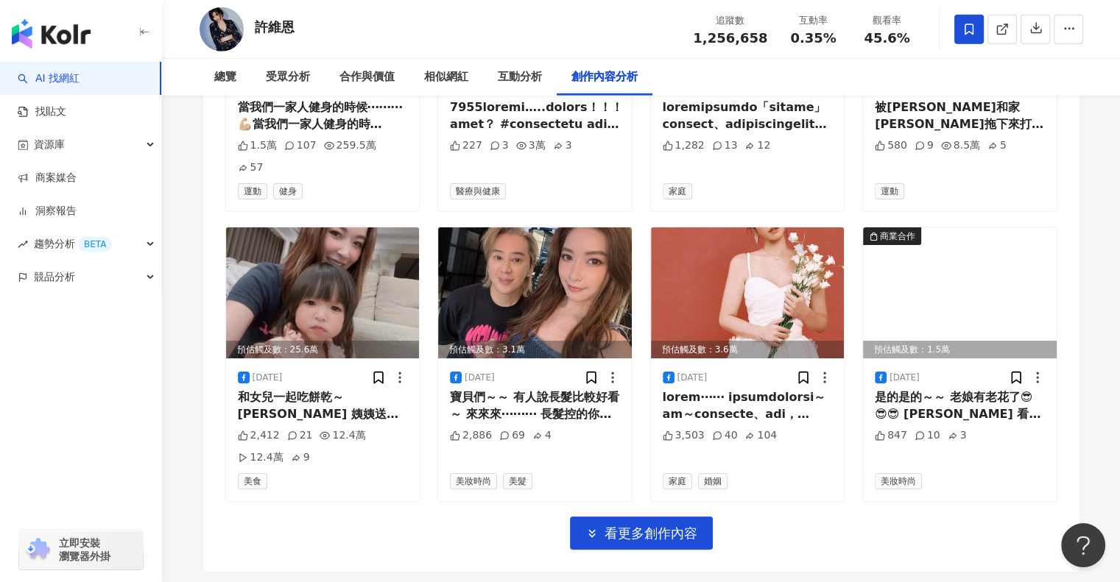
scroll to position [4665, 0]
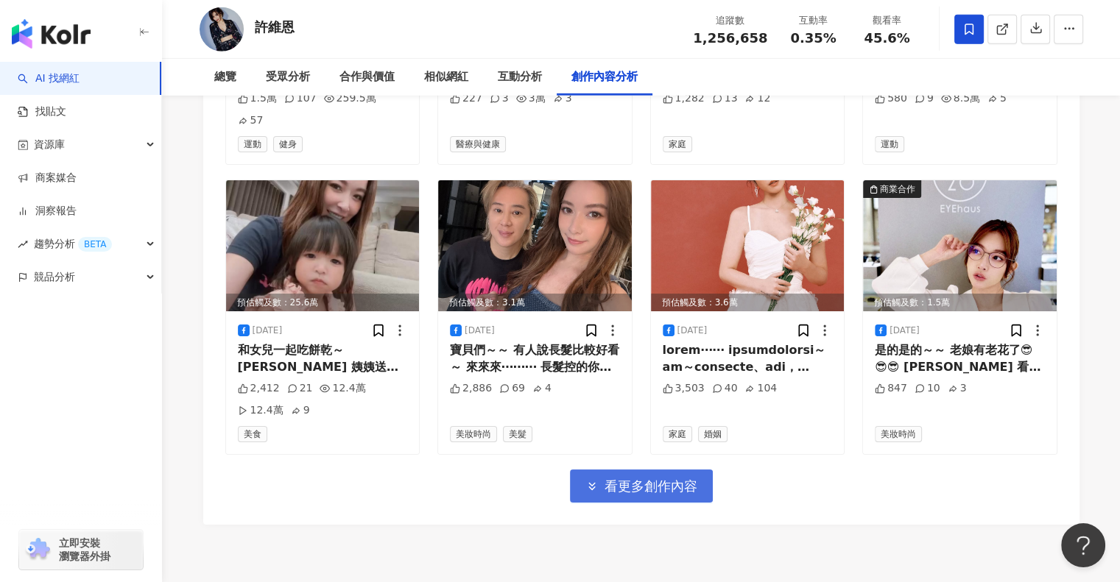
click at [644, 479] on span "看更多創作內容" at bounding box center [650, 487] width 93 height 16
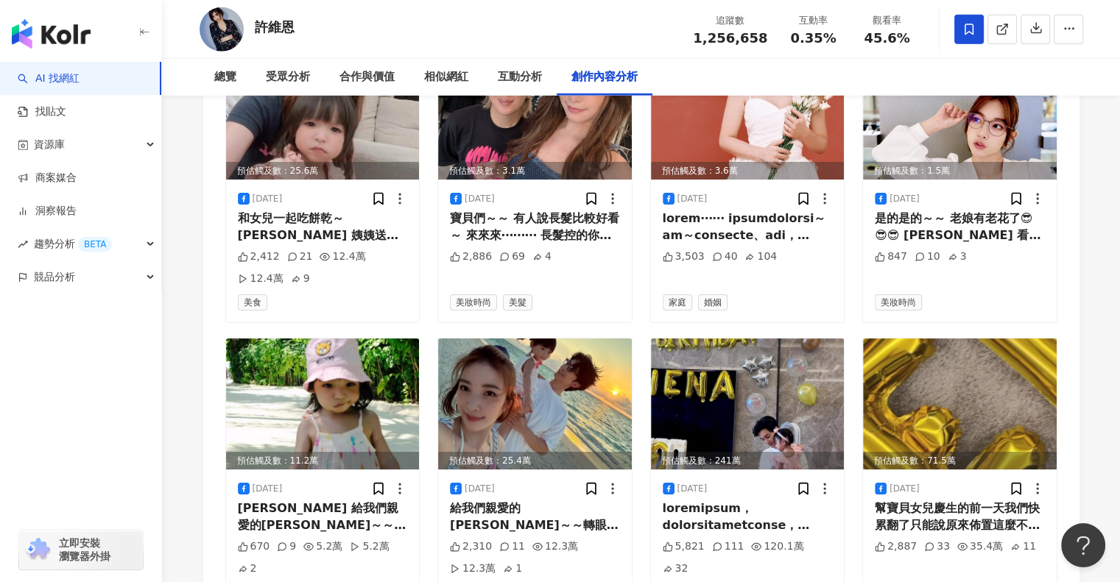
scroll to position [4813, 0]
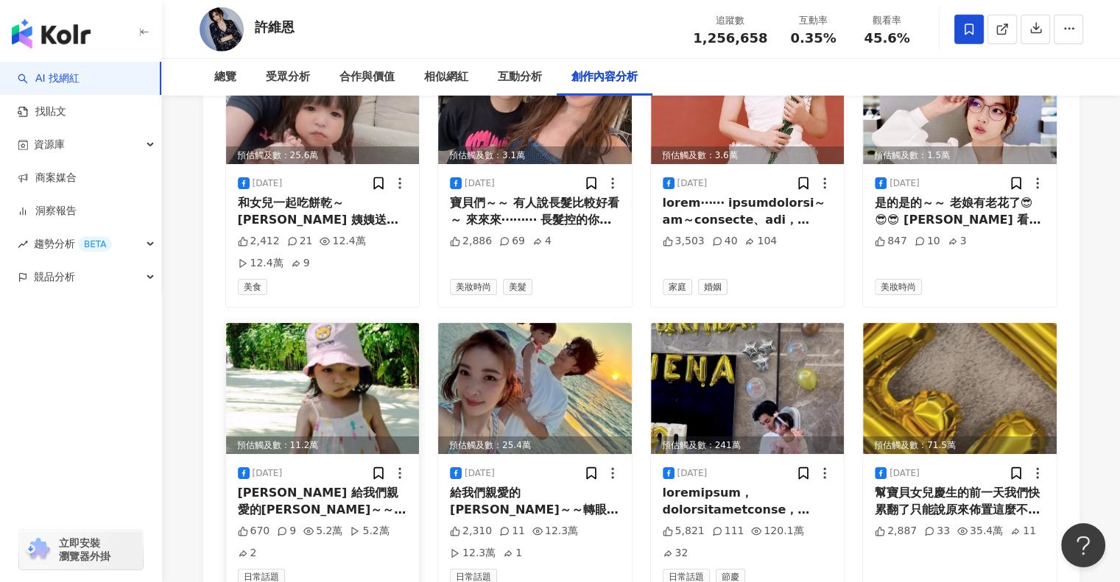
click at [265, 485] on div "[PERSON_NAME] 給我們親愛的[PERSON_NAME]～～轉眼間你已經兩歲了❤️這段日子～我看著你一天天長大～從牙牙學語到笑聲滿屋～從蹣跚學步到快…" at bounding box center [323, 501] width 170 height 33
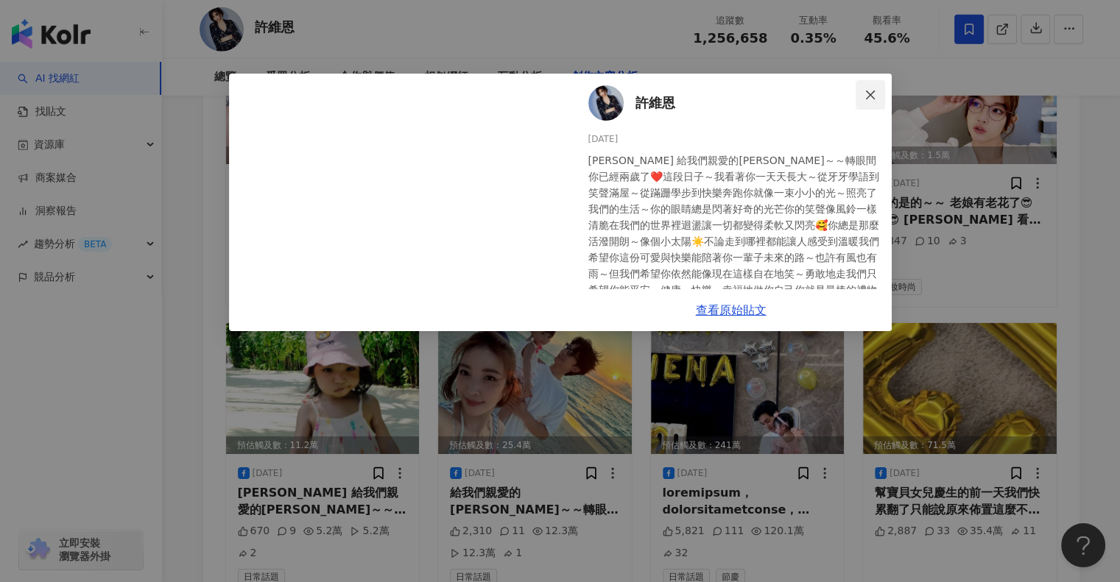
click at [867, 94] on icon "close" at bounding box center [870, 95] width 12 height 12
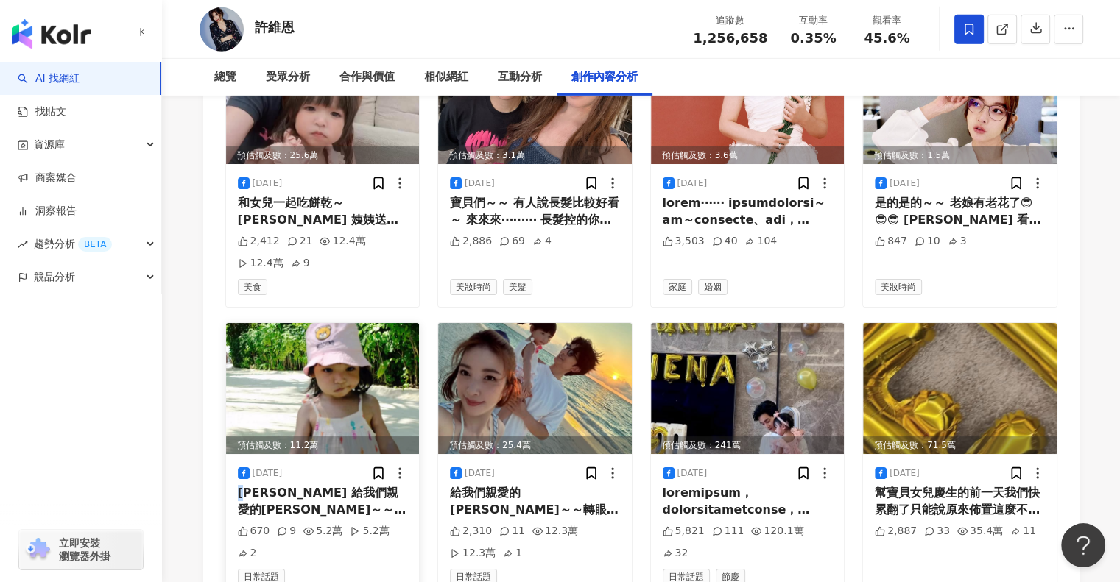
drag, startPoint x: 232, startPoint y: 391, endPoint x: 251, endPoint y: 389, distance: 19.3
click at [251, 454] on div "[DATE] [PERSON_NAME] 給我們親愛的[PERSON_NAME]～～轉眼間你已經兩歲了❤️這段日子～我看著你一天天長大～從牙牙學語到笑聲滿屋～…" at bounding box center [323, 525] width 194 height 143
copy div "忒"
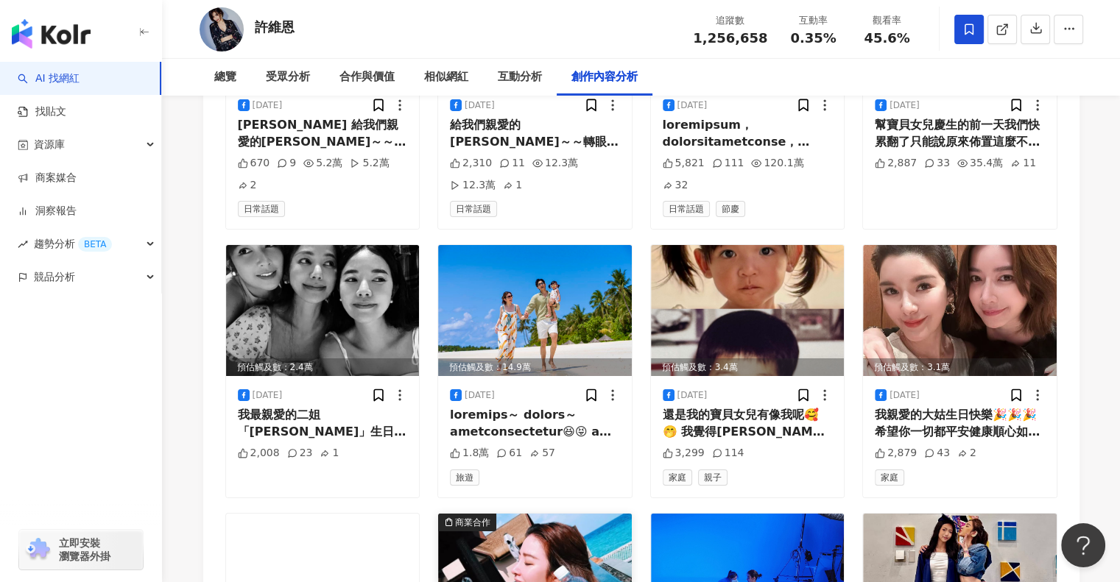
scroll to position [5475, 0]
